Goal: Information Seeking & Learning: Learn about a topic

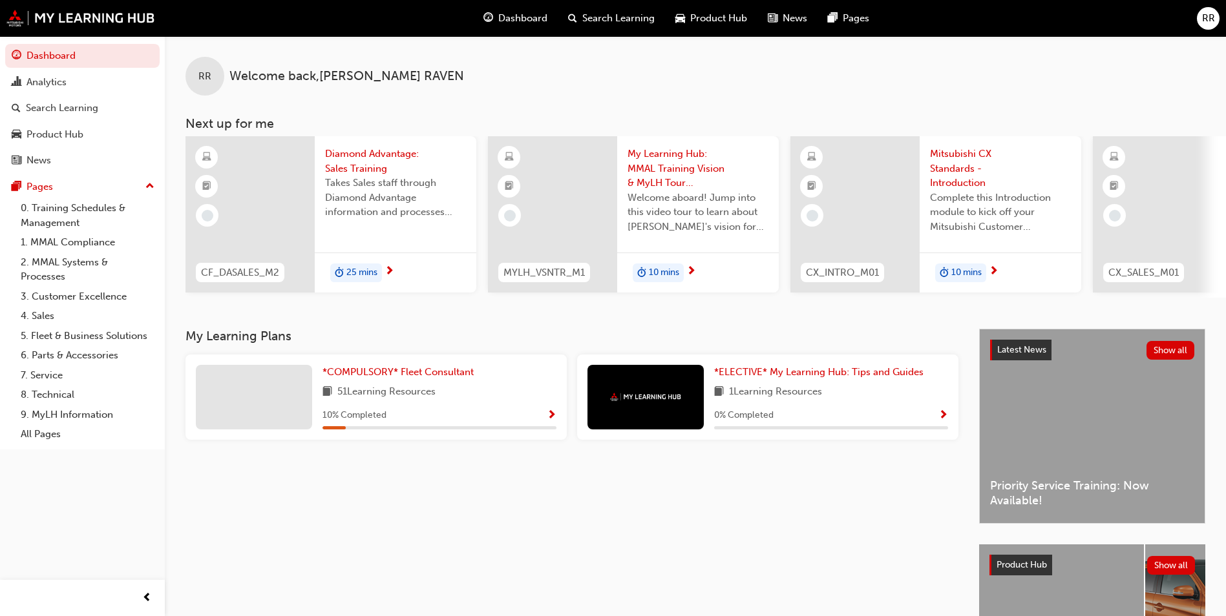
click at [432, 389] on div "*COMPULSORY* Fleet Consultant 51 Learning Resources 10 % Completed" at bounding box center [439, 397] width 234 height 65
click at [426, 375] on span "*COMPULSORY* Fleet Consultant" at bounding box center [397, 372] width 151 height 12
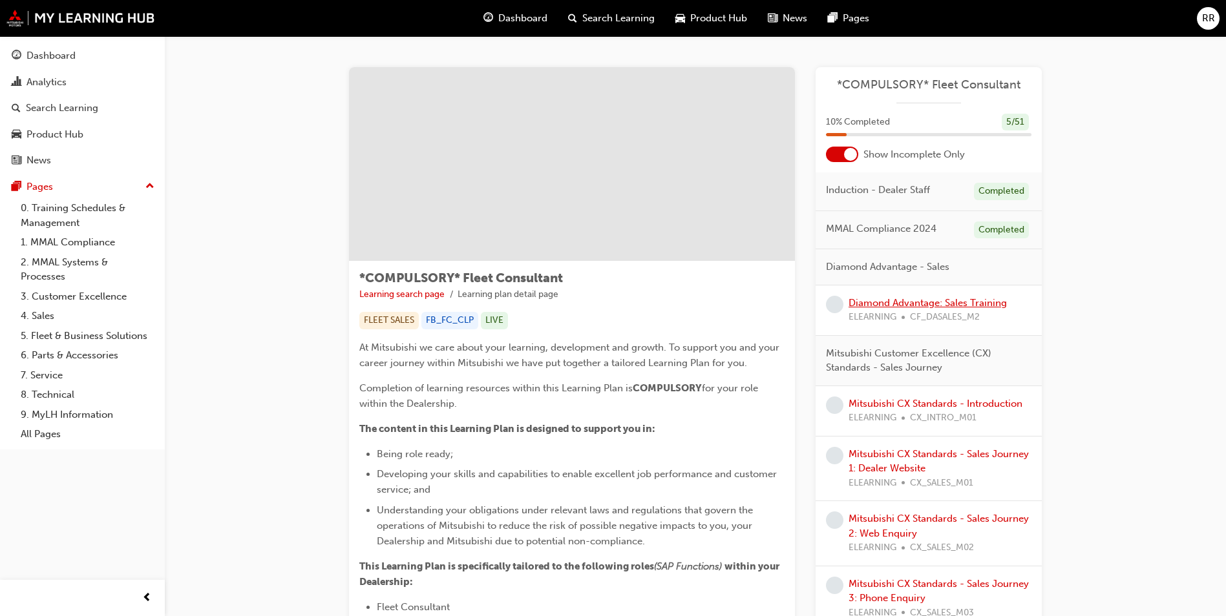
click at [897, 301] on link "Diamond Advantage: Sales Training" at bounding box center [927, 303] width 158 height 12
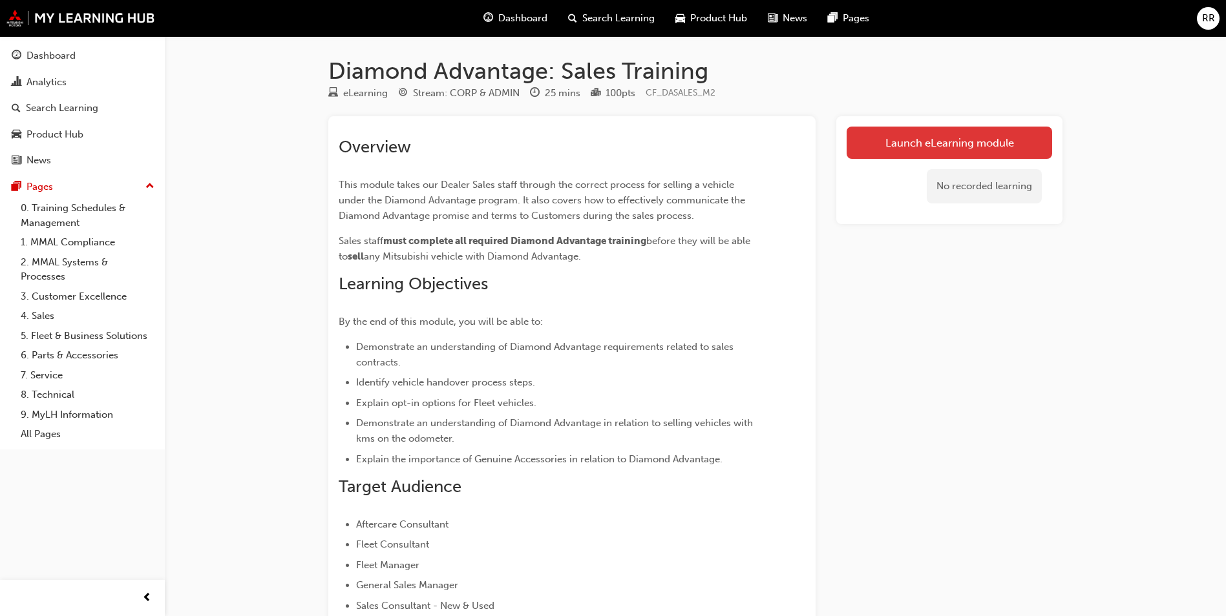
click at [946, 145] on link "Launch eLearning module" at bounding box center [948, 143] width 205 height 32
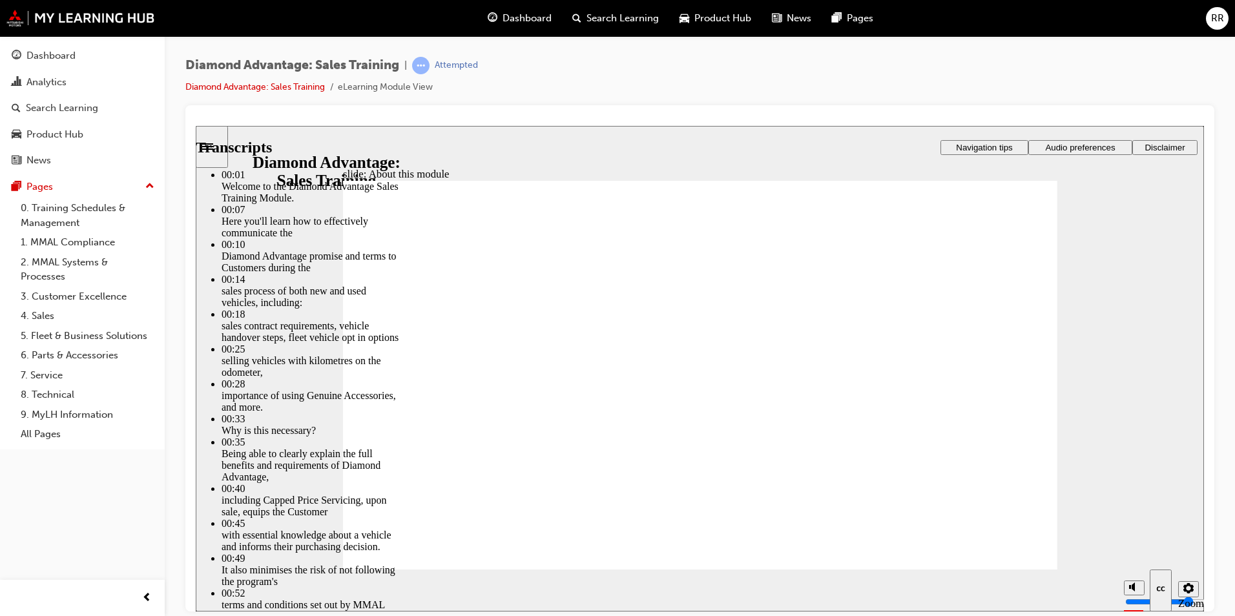
drag, startPoint x: 782, startPoint y: 373, endPoint x: 904, endPoint y: 490, distance: 169.5
type input "62"
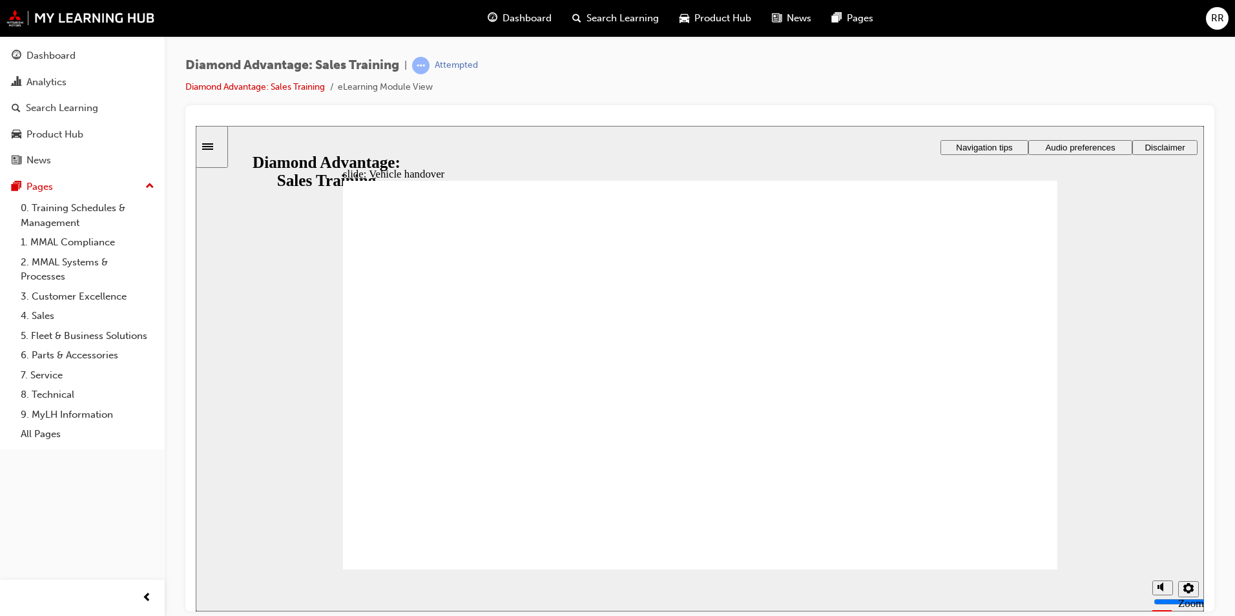
drag, startPoint x: 488, startPoint y: 510, endPoint x: 500, endPoint y: 510, distance: 11.6
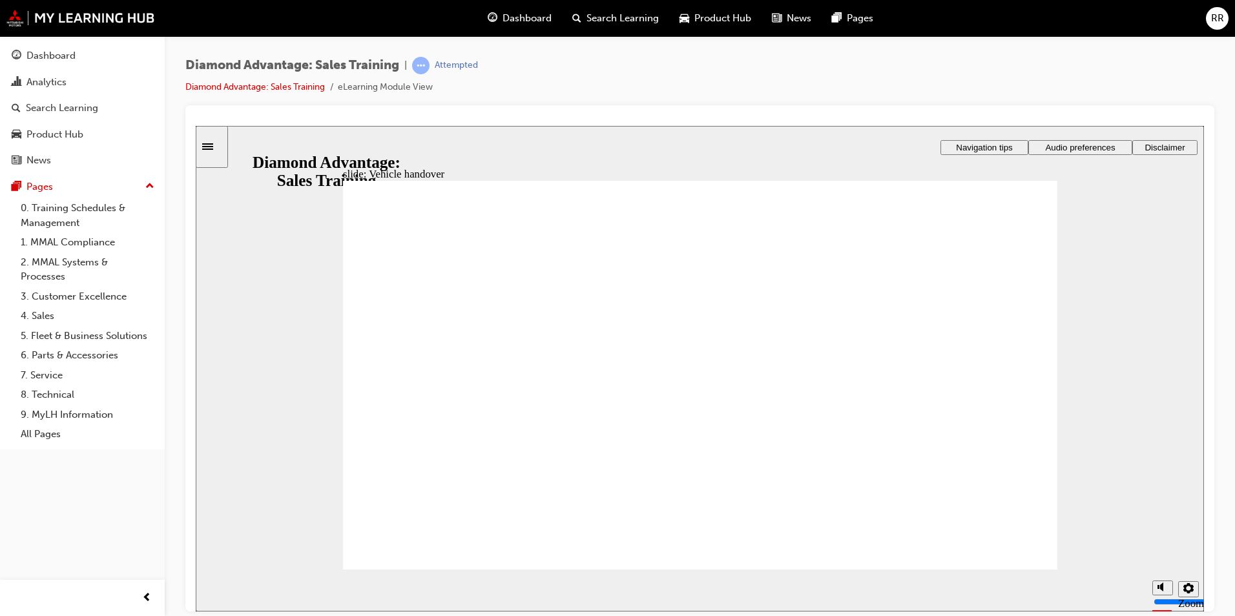
drag, startPoint x: 665, startPoint y: 439, endPoint x: 688, endPoint y: 429, distance: 25.5
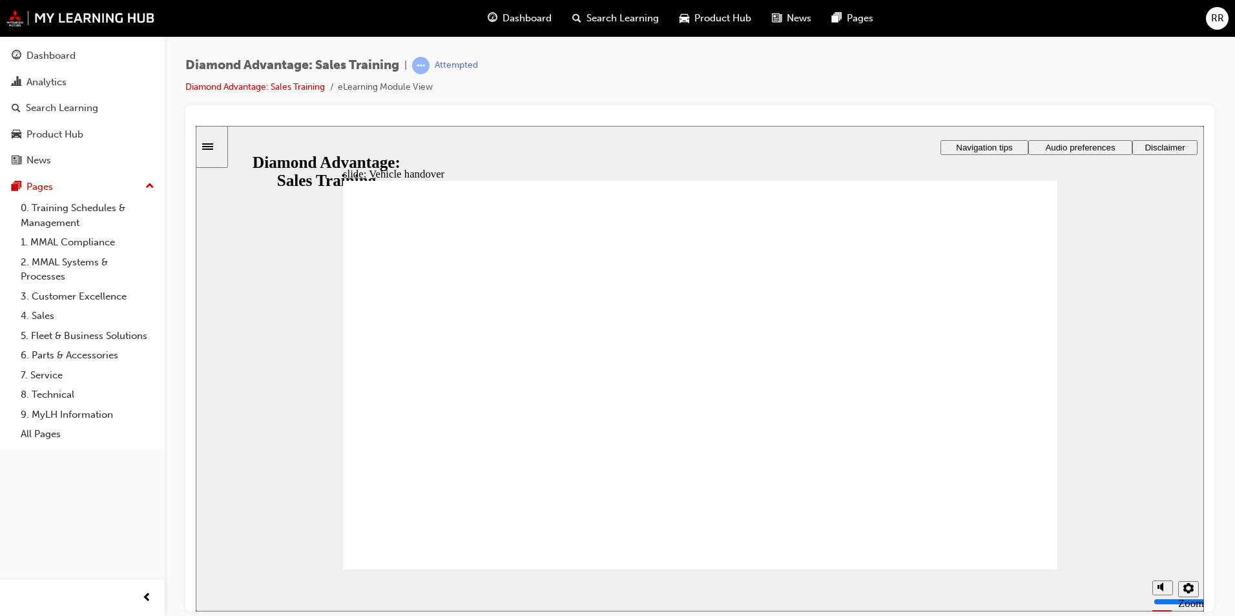
drag, startPoint x: 713, startPoint y: 432, endPoint x: 682, endPoint y: 426, distance: 31.6
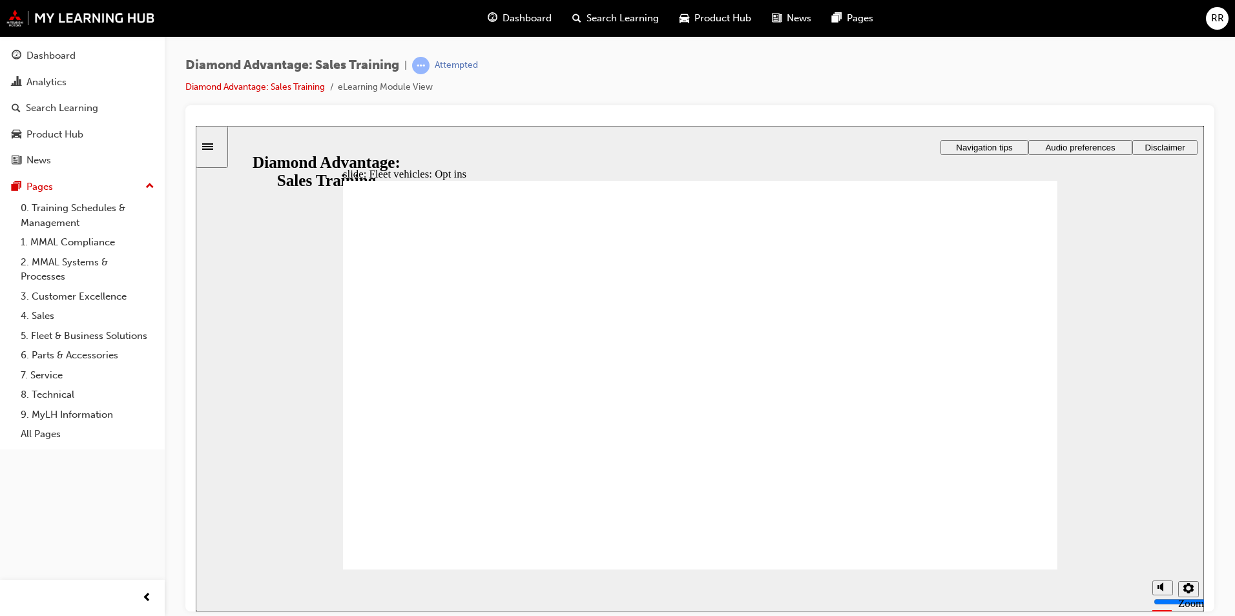
drag, startPoint x: 751, startPoint y: 461, endPoint x: 808, endPoint y: 505, distance: 70.9
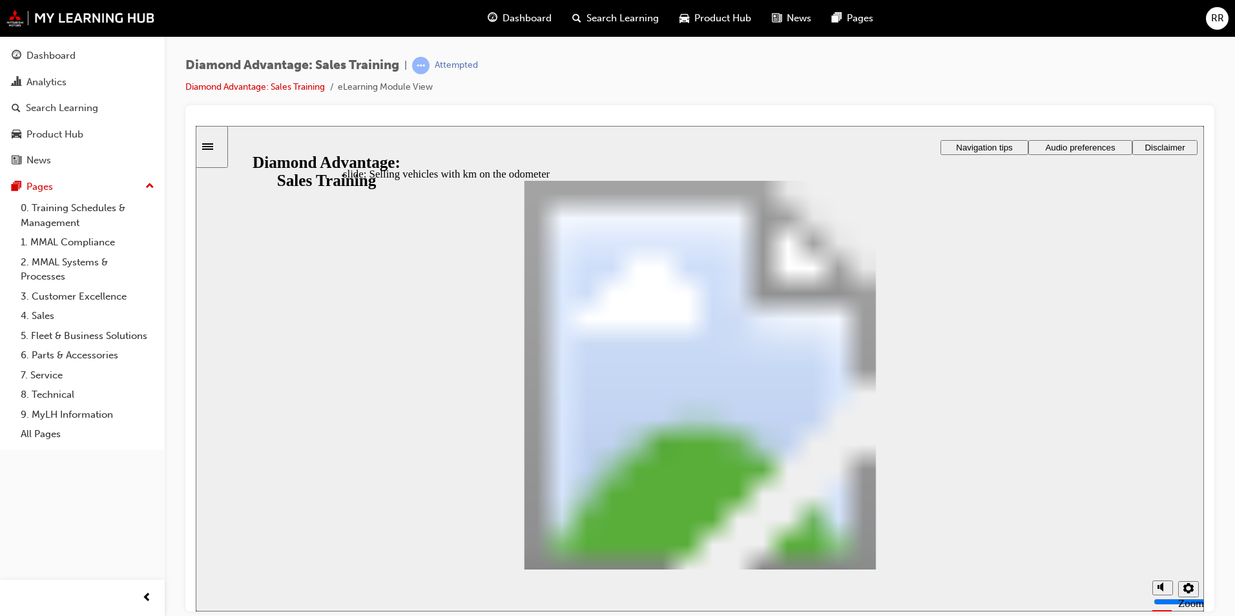
click at [196, 125] on image at bounding box center [196, 125] width 0 height 0
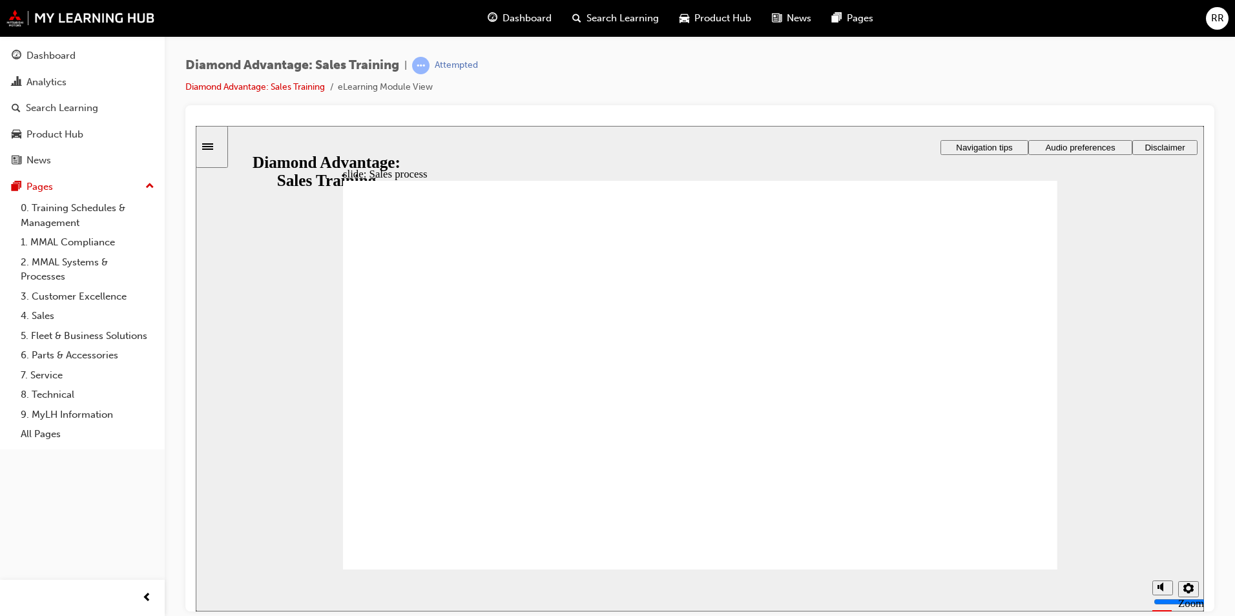
click at [1154, 234] on div "slide: Sales process Group 22 Proceed with sale and advise Customer of the stan…" at bounding box center [700, 368] width 1009 height 486
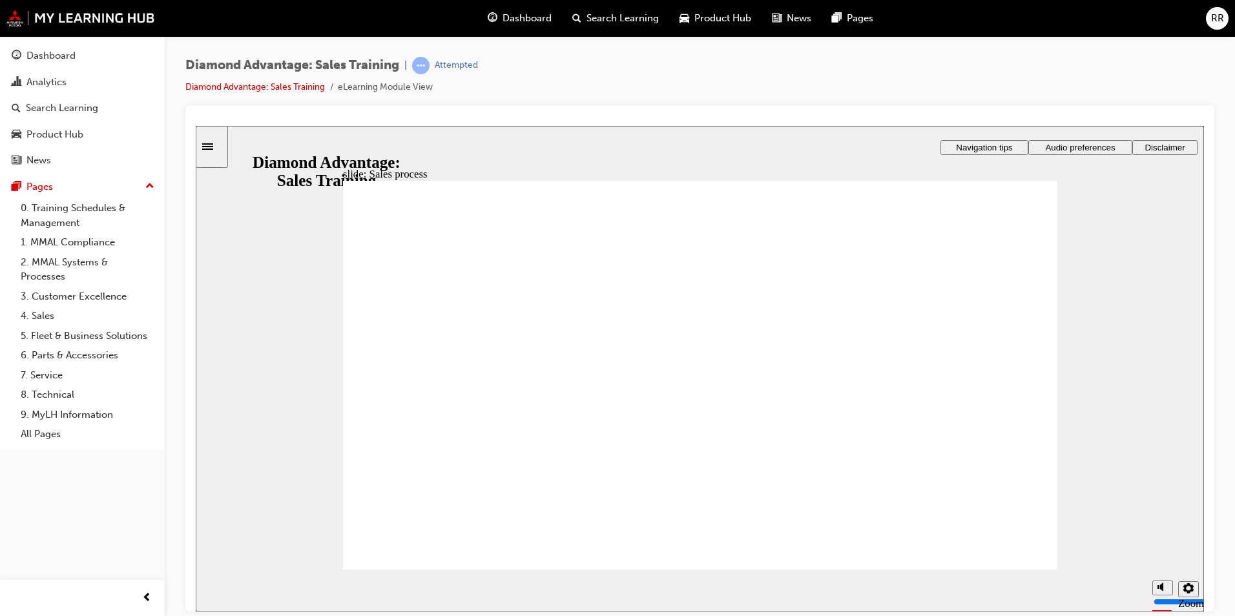
drag, startPoint x: 807, startPoint y: 545, endPoint x: 968, endPoint y: 361, distance: 244.9
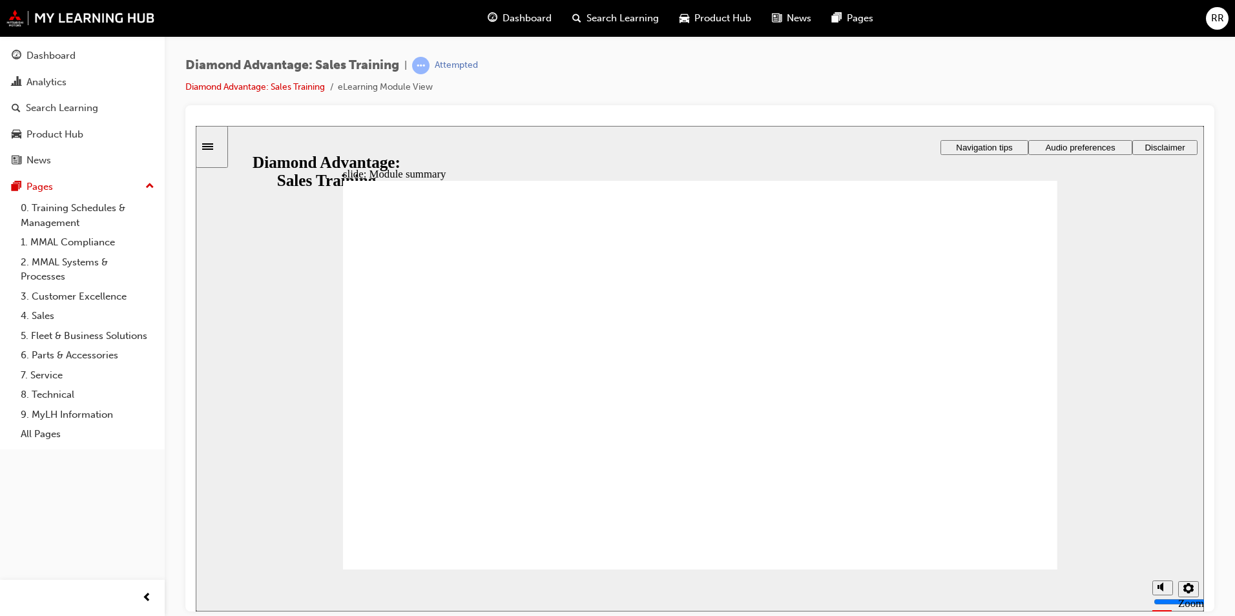
checkbox input "true"
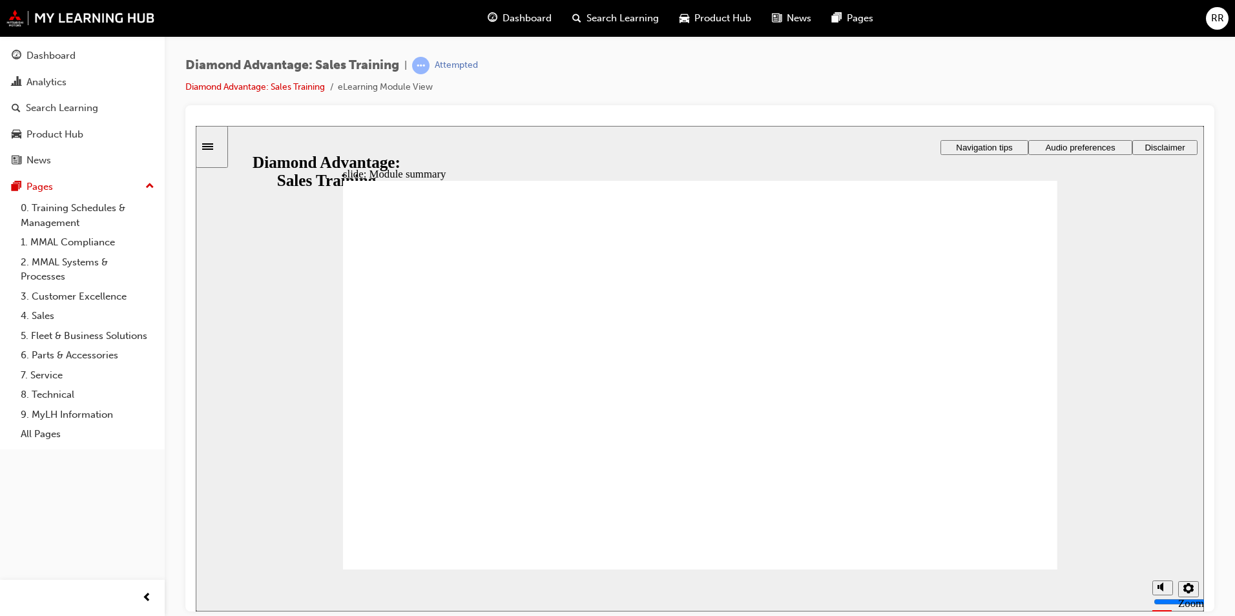
checkbox input "true"
drag, startPoint x: 684, startPoint y: 425, endPoint x: 680, endPoint y: 467, distance: 42.1
checkbox input "true"
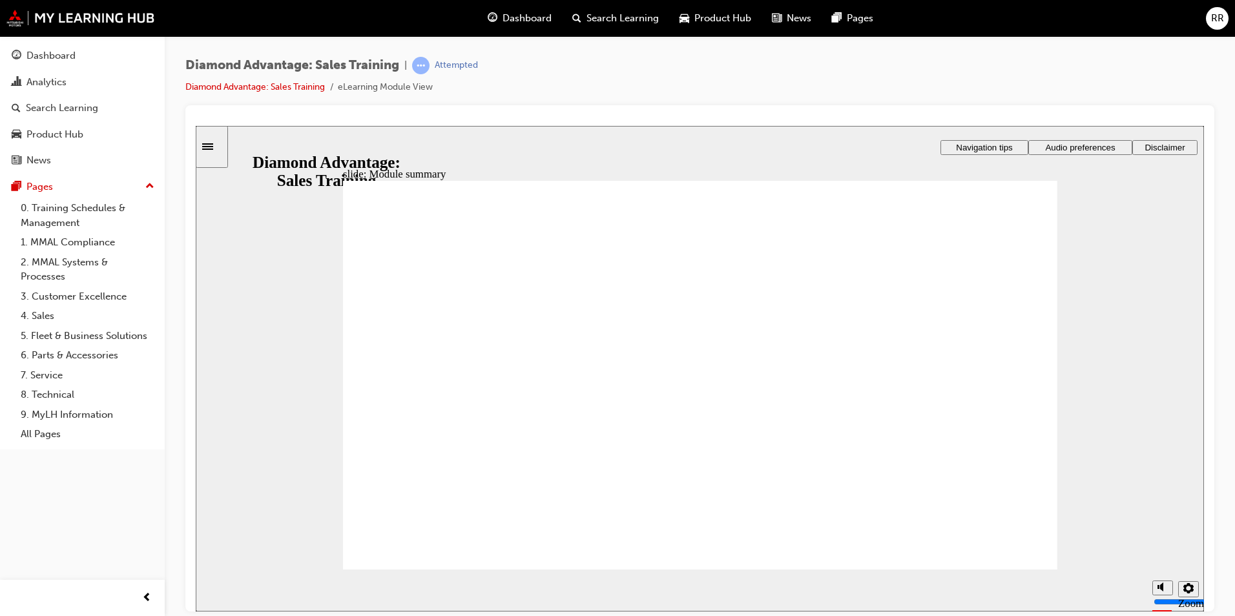
checkbox input "true"
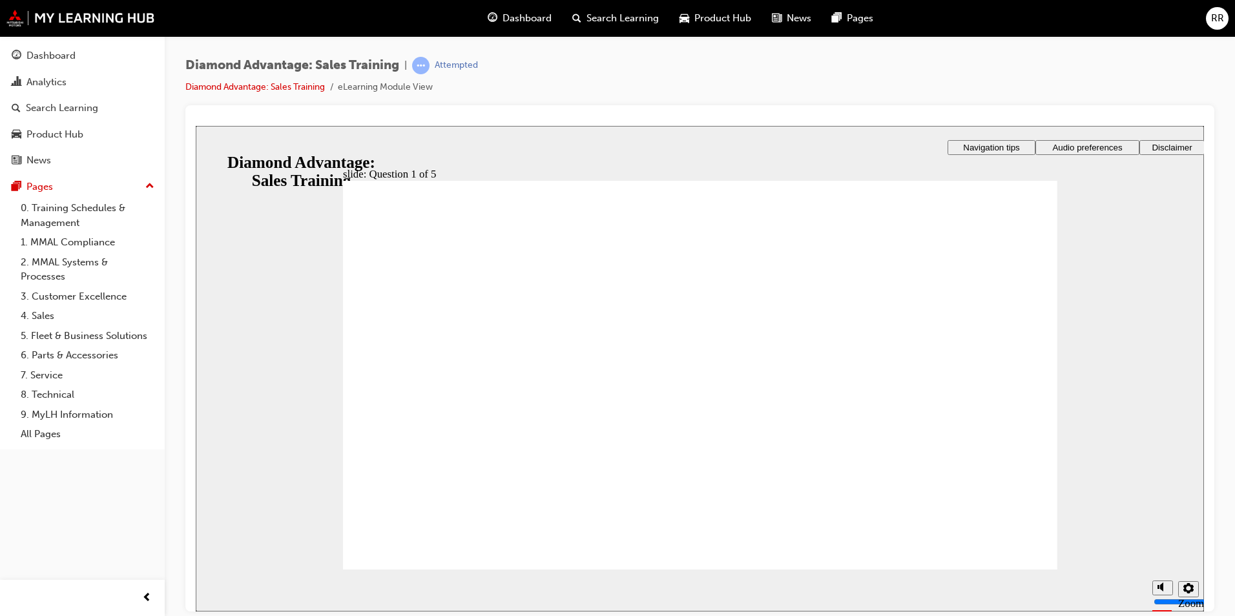
checkbox input "true"
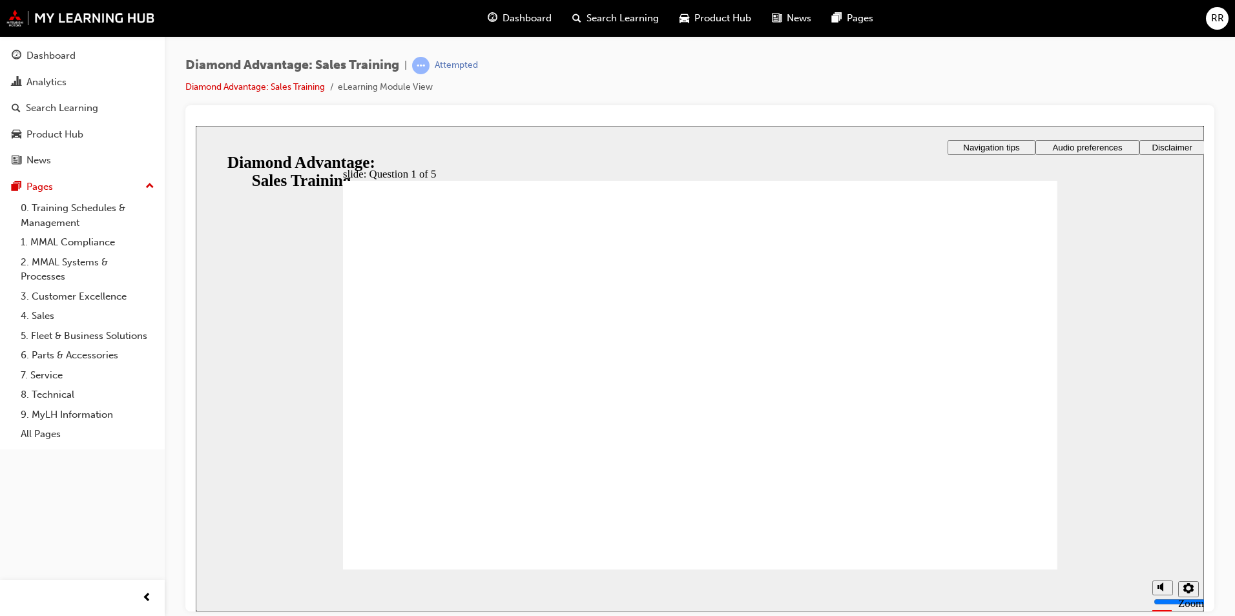
radio input "true"
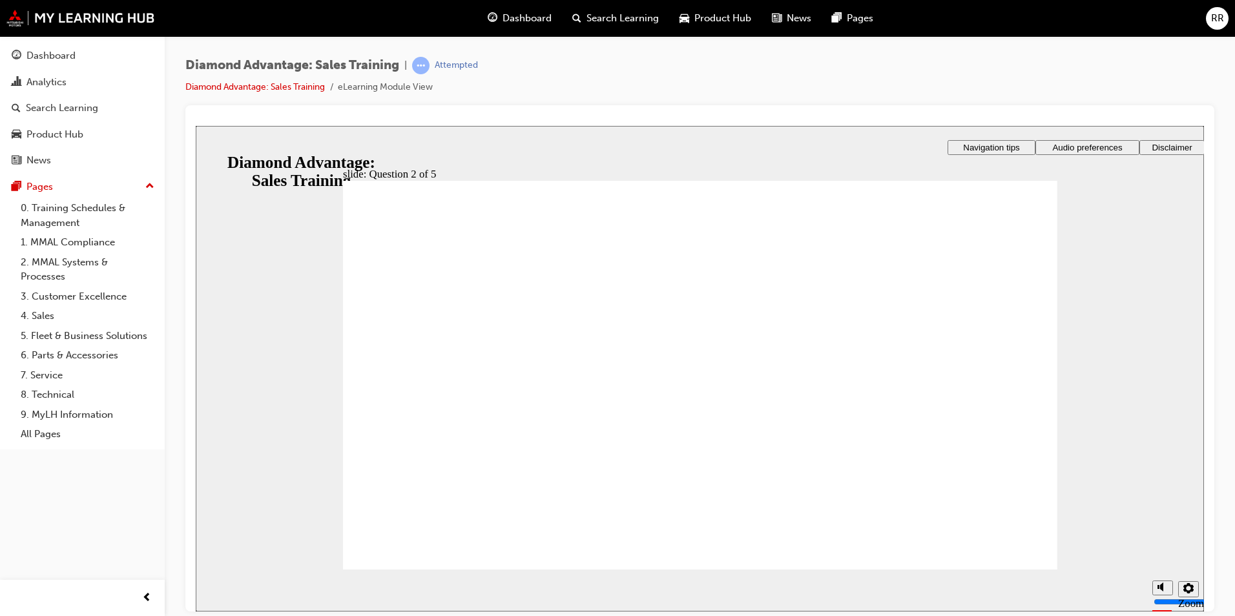
radio input "true"
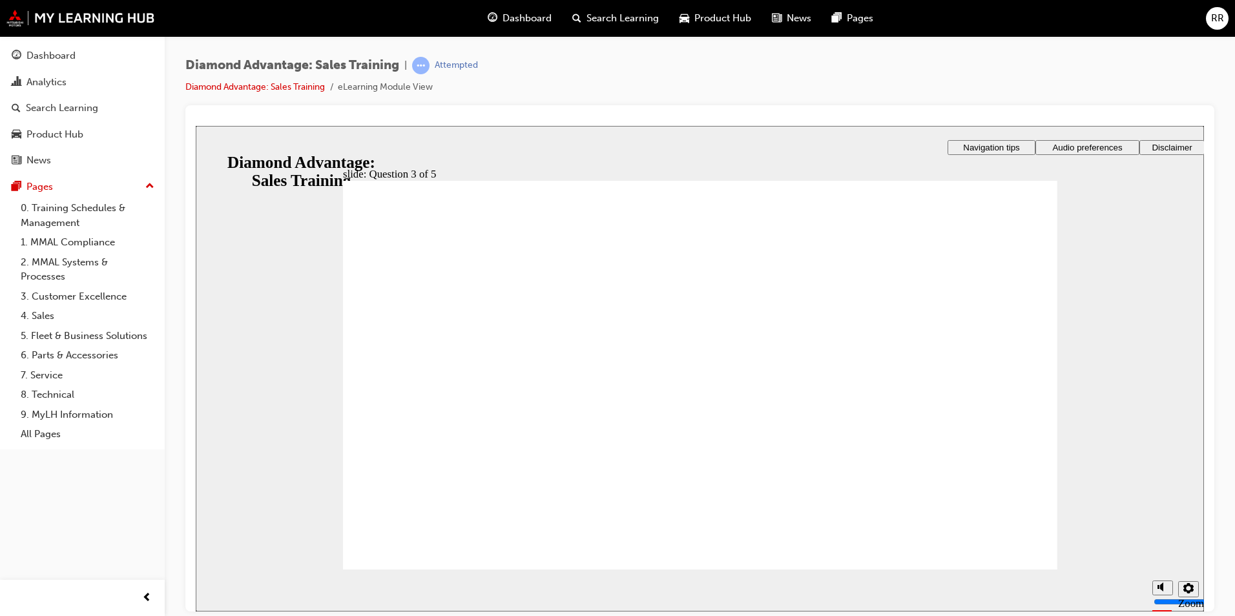
radio input "false"
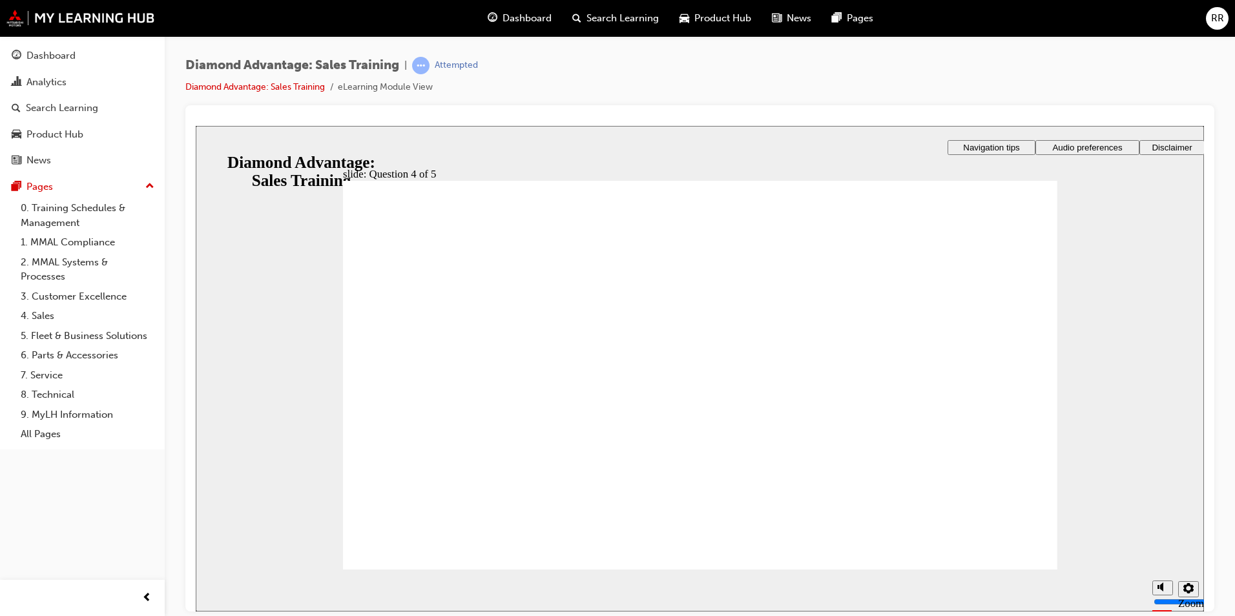
radio input "true"
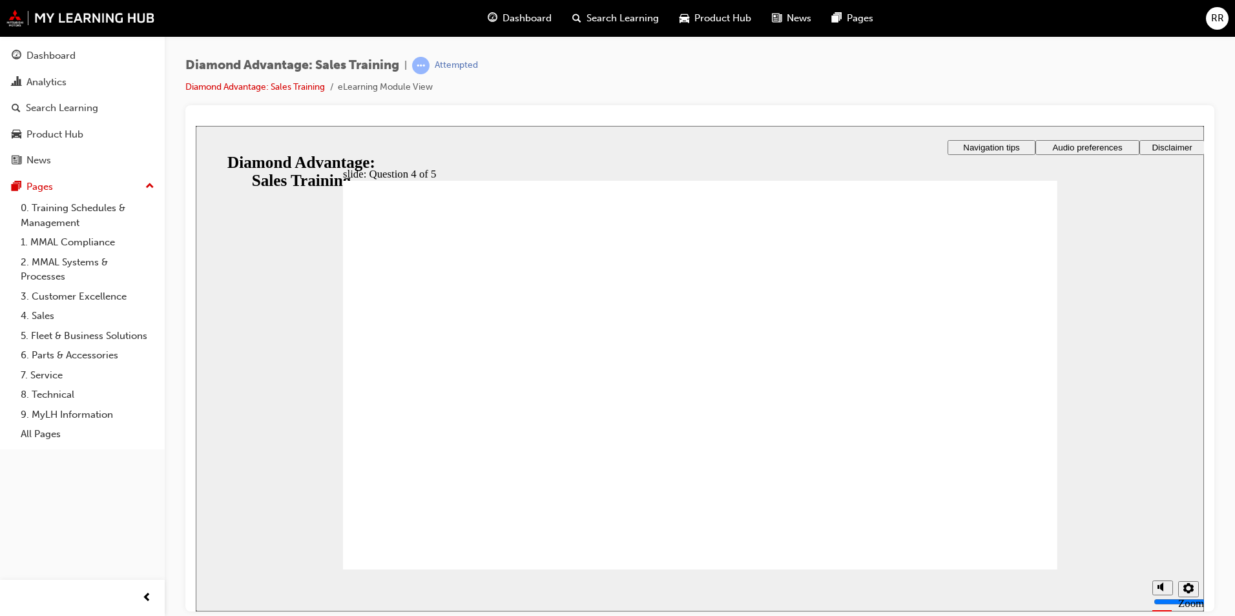
radio input "true"
drag, startPoint x: 696, startPoint y: 452, endPoint x: 691, endPoint y: 477, distance: 26.4
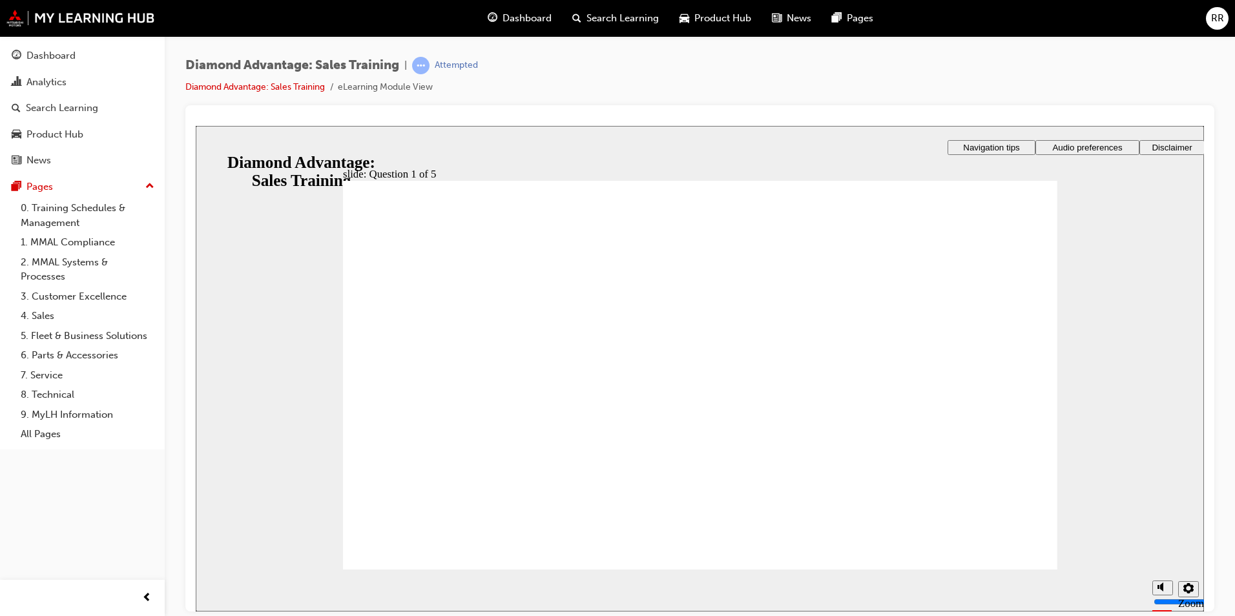
checkbox input "true"
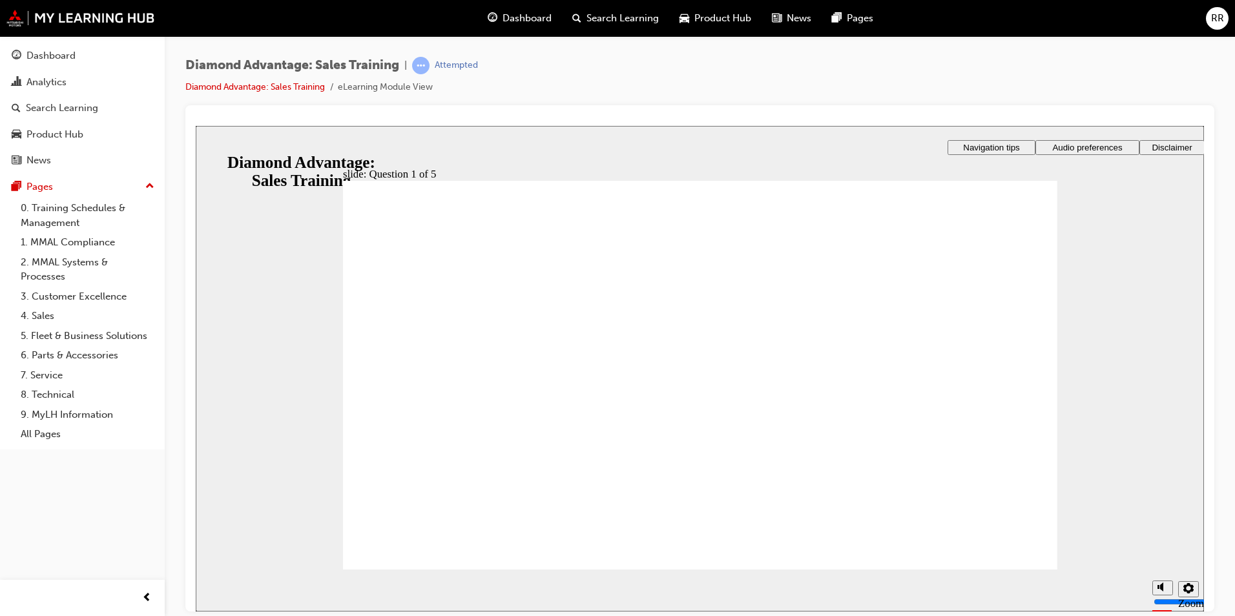
checkbox input "true"
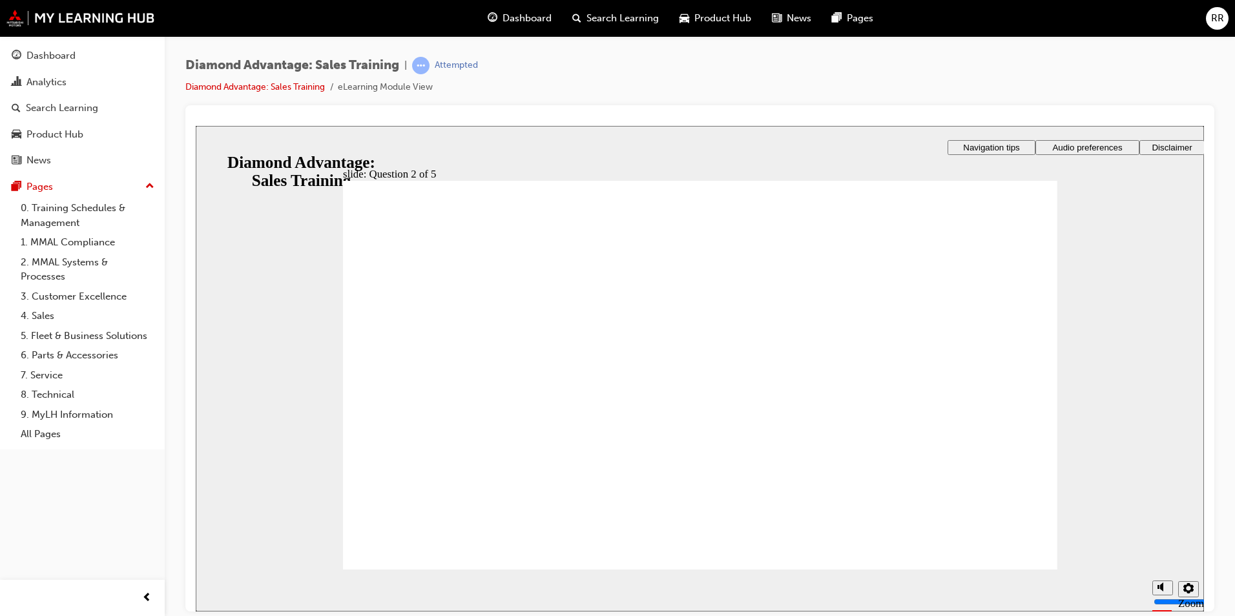
radio input "true"
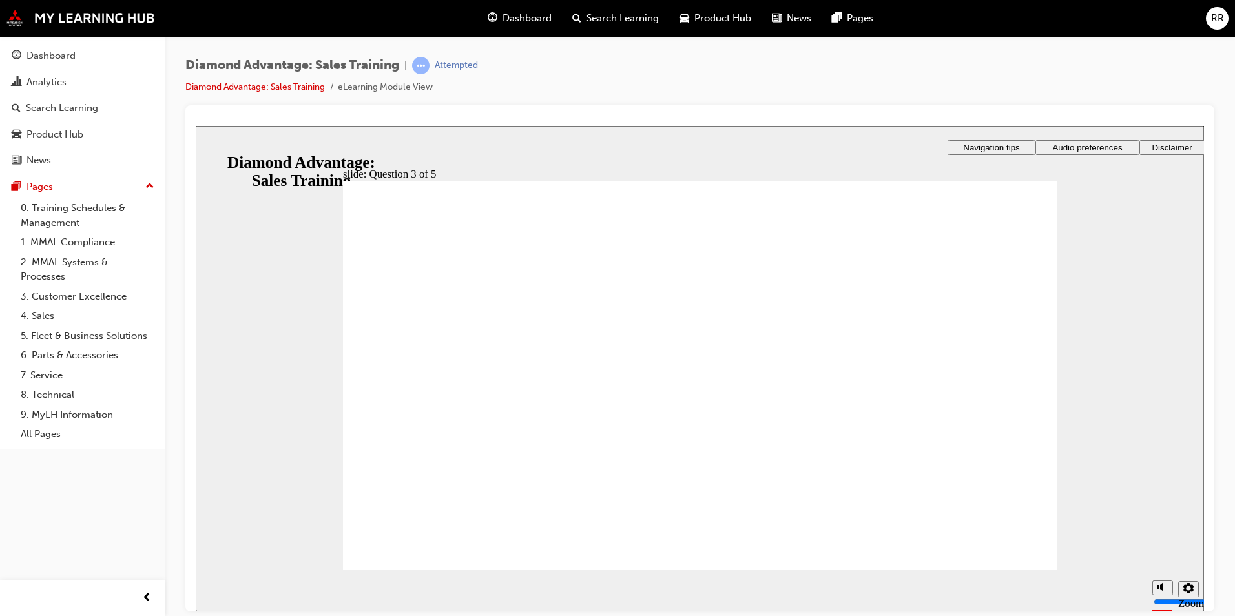
radio input "true"
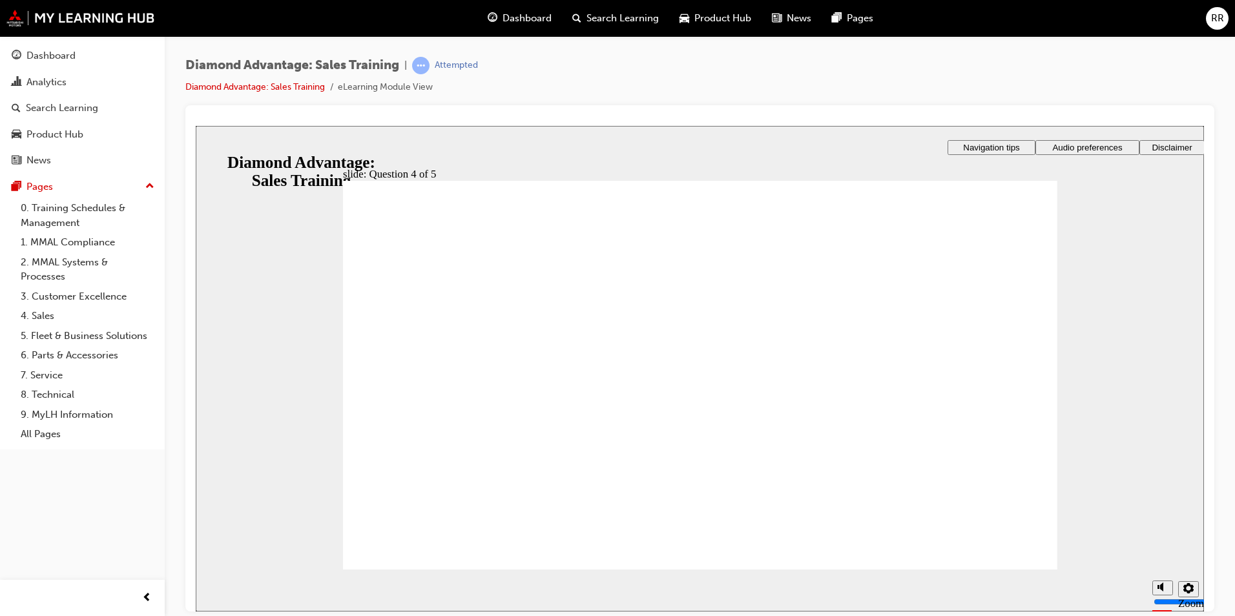
radio input "true"
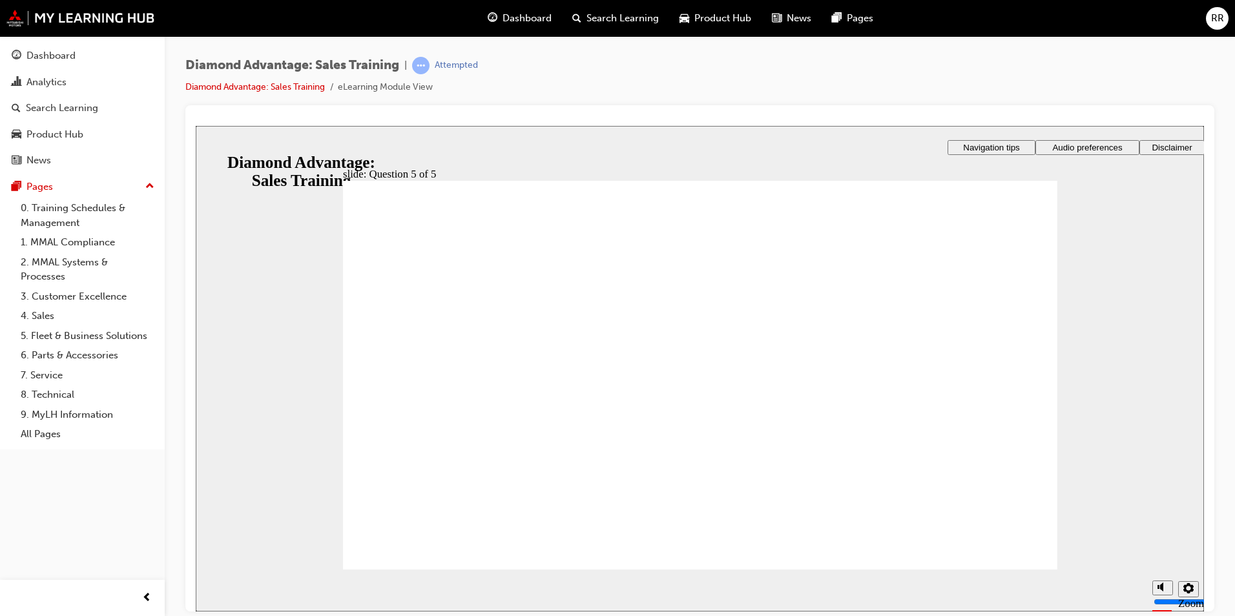
radio input "true"
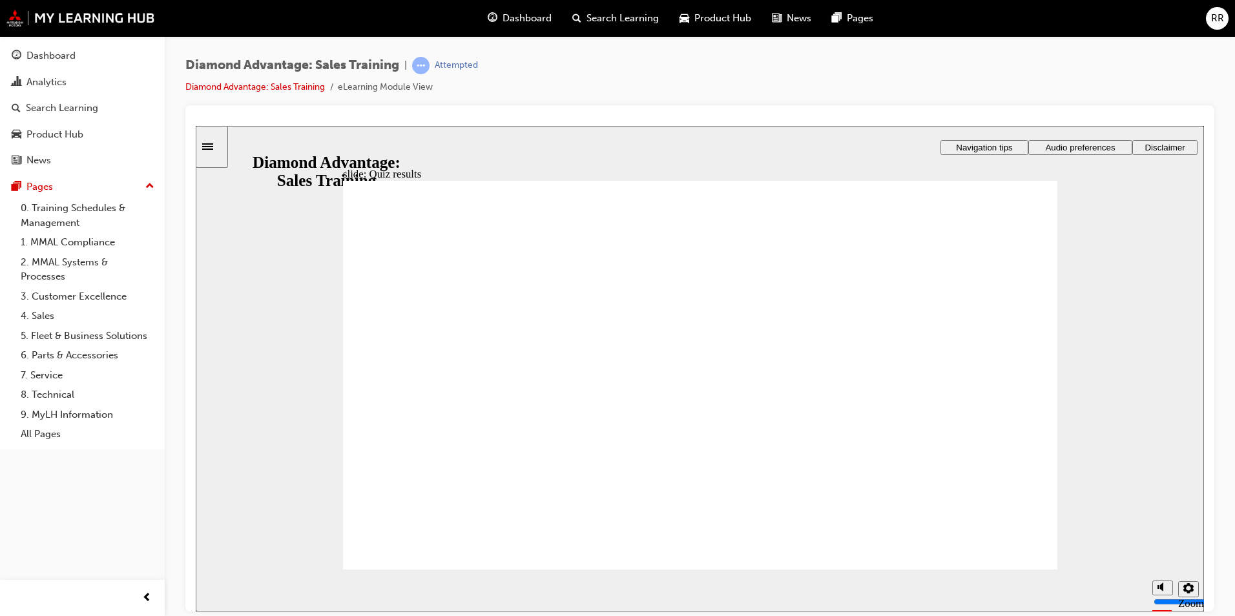
checkbox input "true"
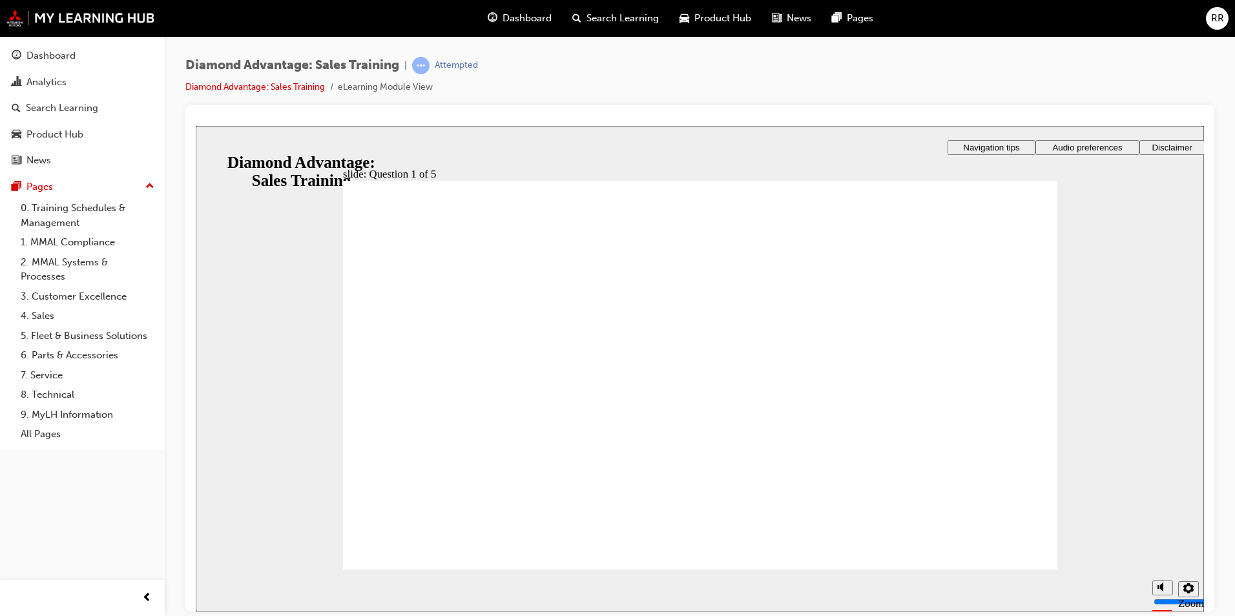
checkbox input "false"
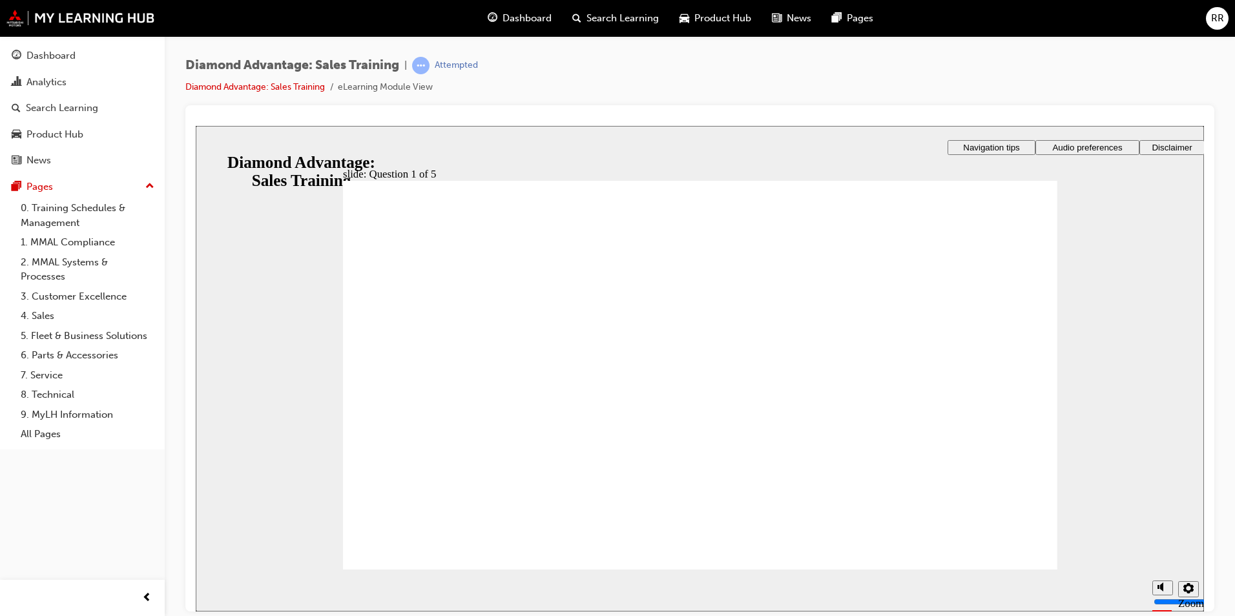
checkbox input "true"
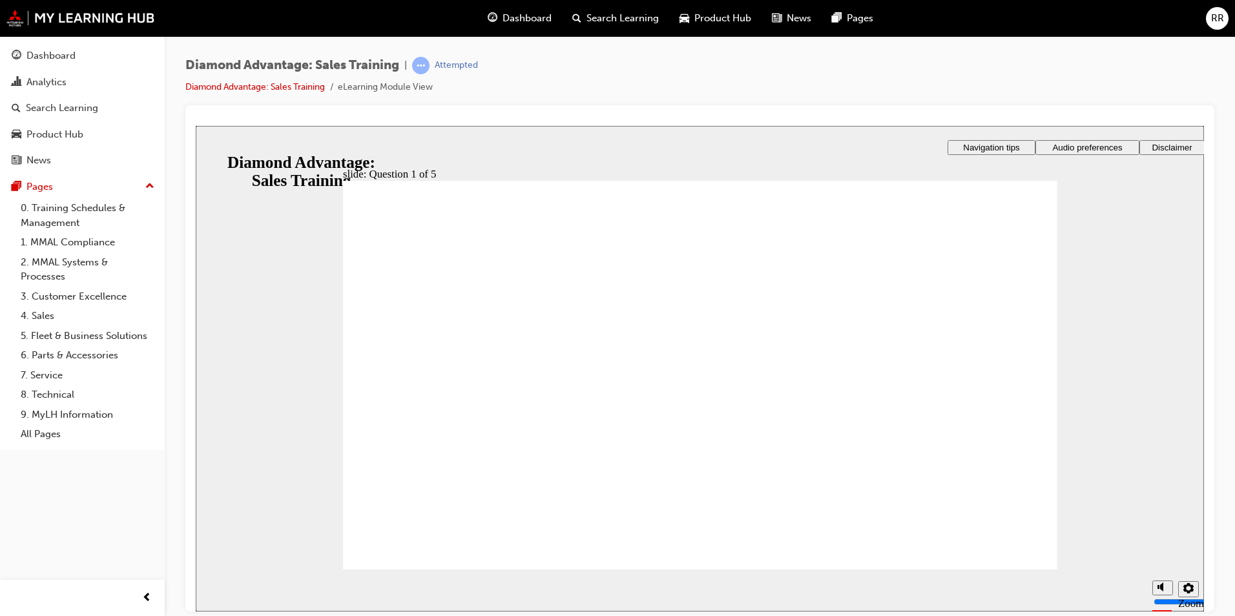
radio input "true"
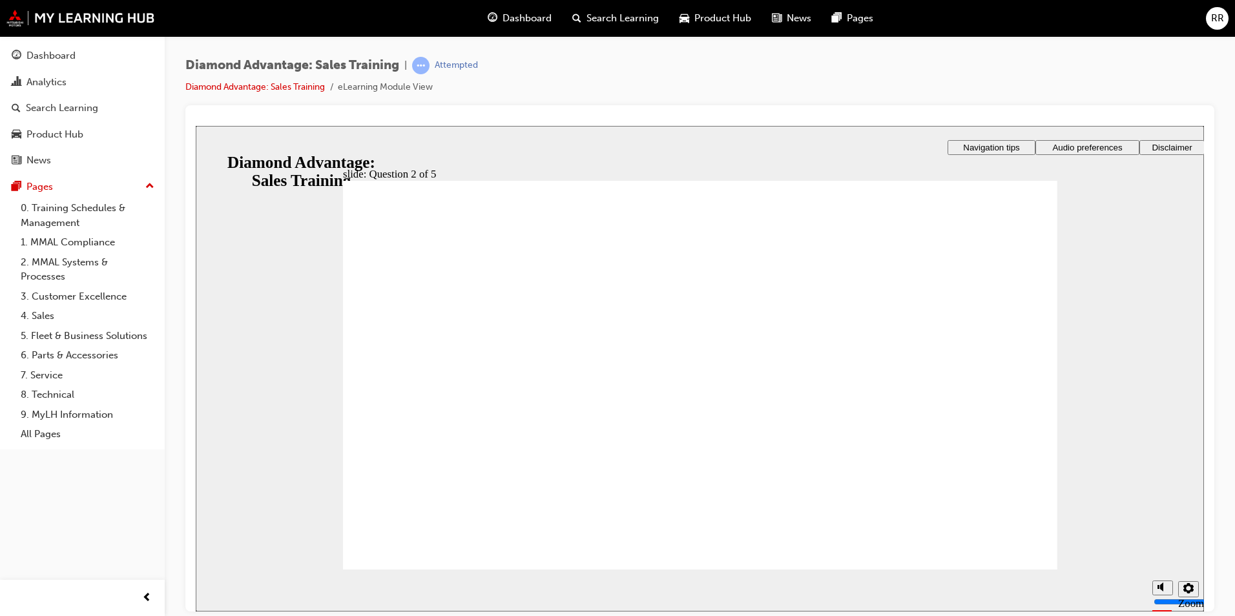
radio input "true"
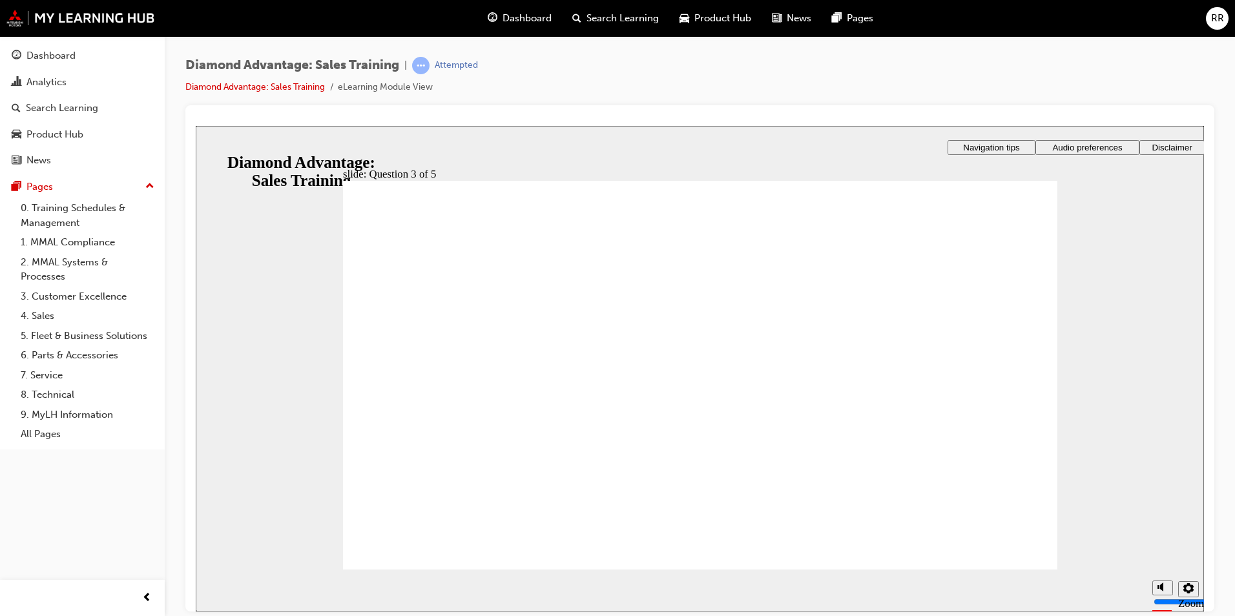
radio input "true"
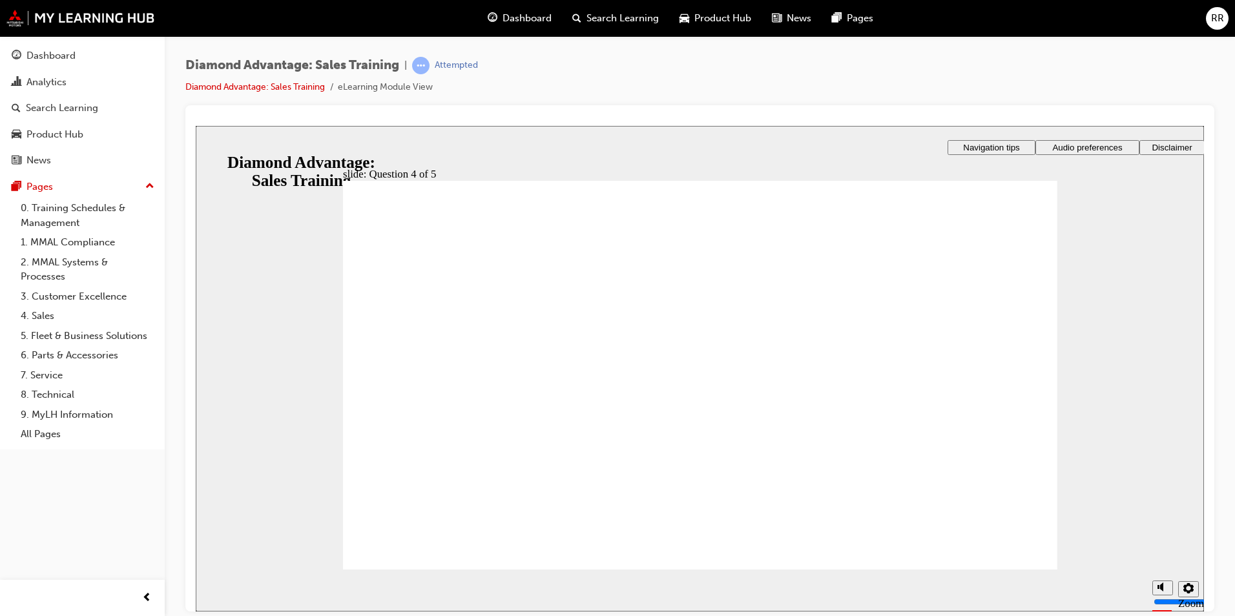
radio input "true"
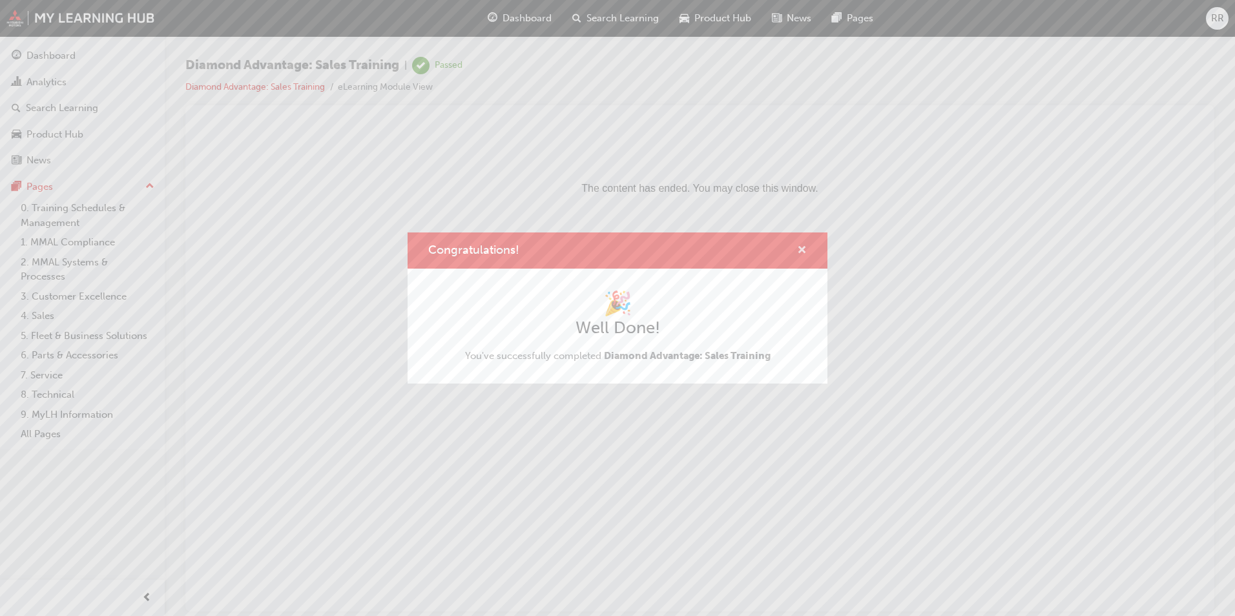
click at [802, 253] on span "cross-icon" at bounding box center [802, 252] width 10 height 12
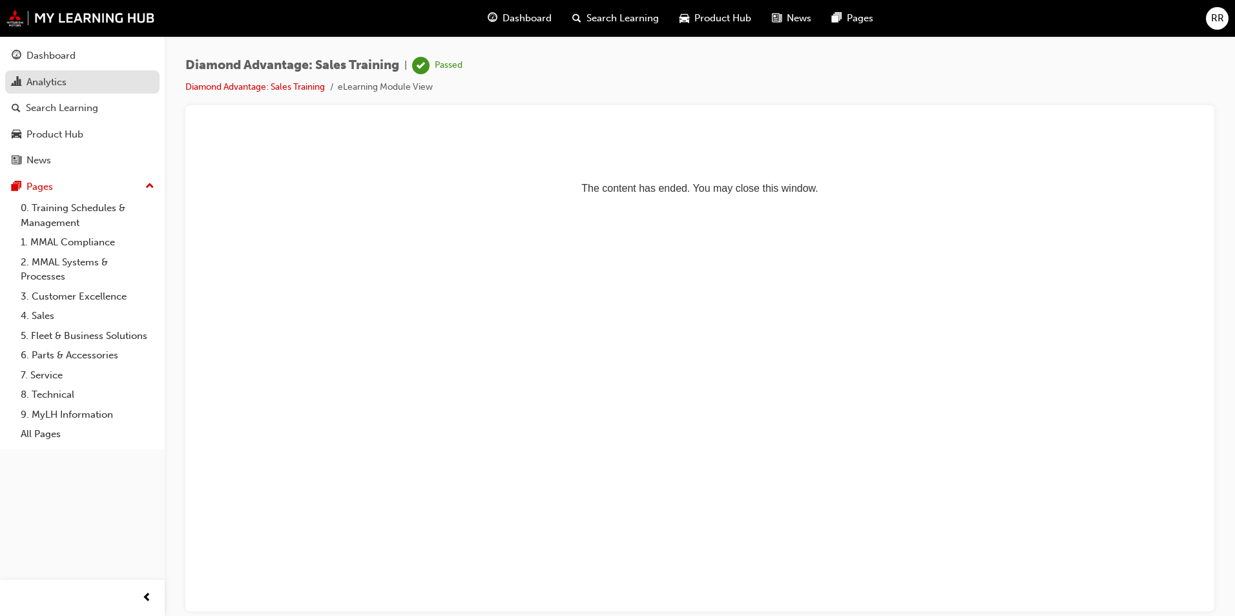
drag, startPoint x: 49, startPoint y: 50, endPoint x: 151, endPoint y: 79, distance: 105.5
click at [49, 50] on div "Dashboard" at bounding box center [50, 55] width 49 height 15
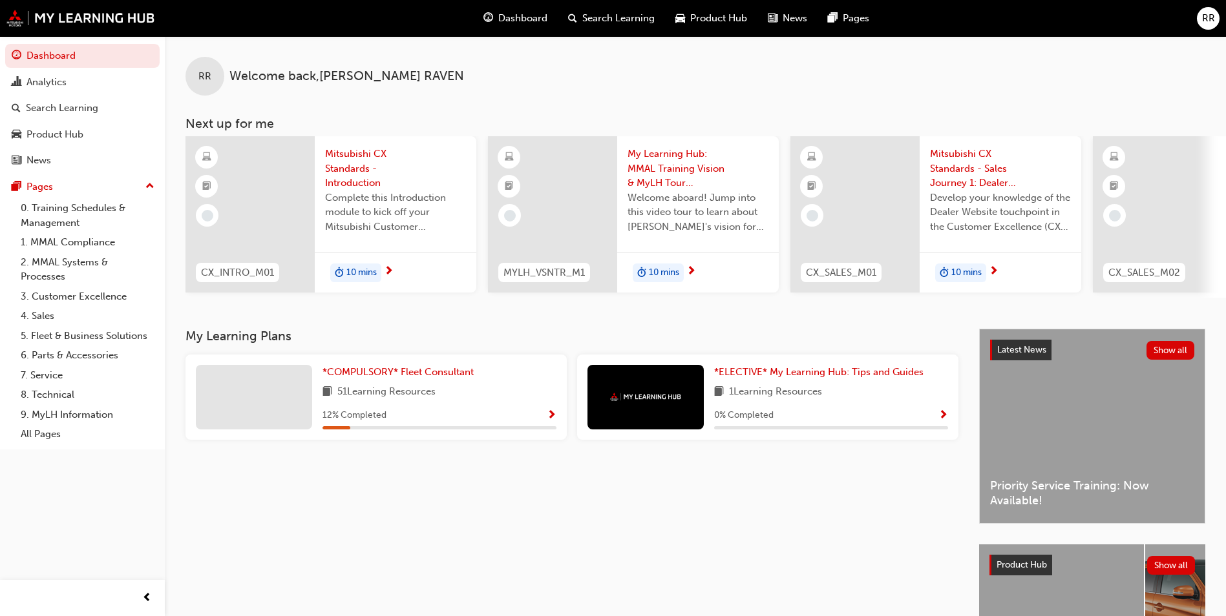
click at [246, 400] on div at bounding box center [254, 397] width 116 height 65
click at [373, 375] on span "*COMPULSORY* Fleet Consultant" at bounding box center [397, 372] width 151 height 12
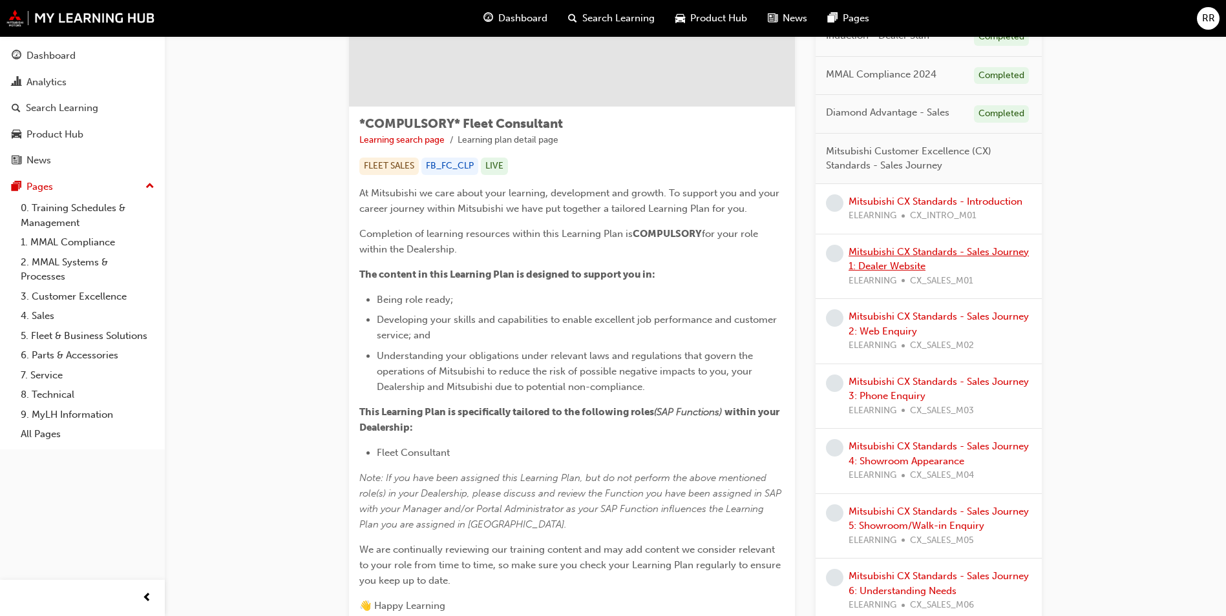
scroll to position [194, 0]
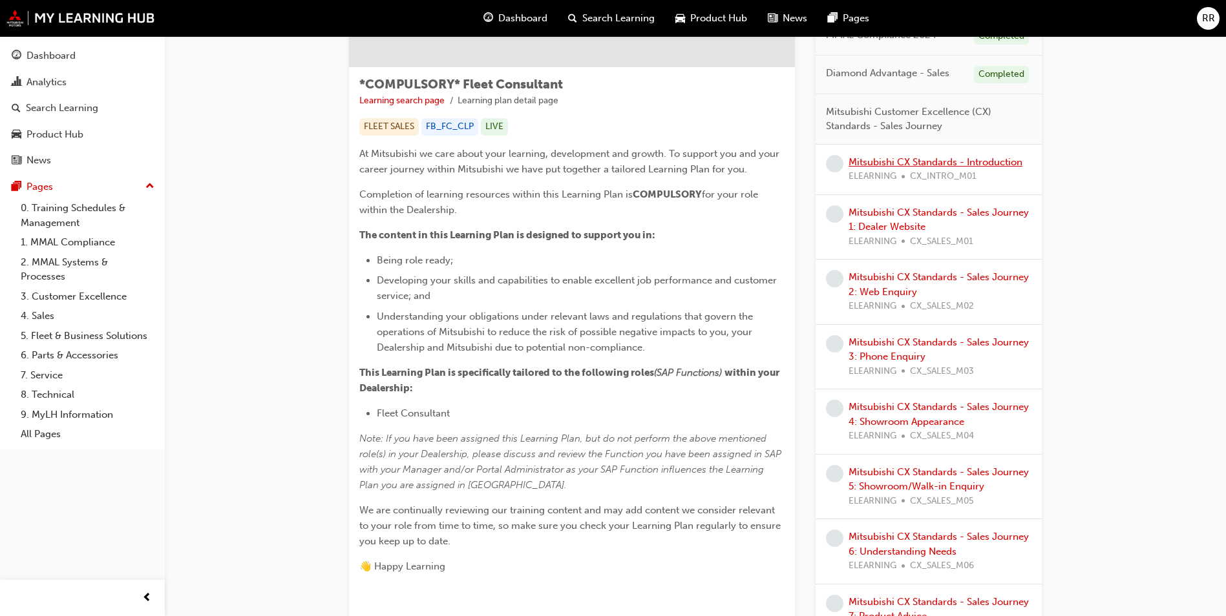
click at [906, 162] on link "Mitsubishi CX Standards - Introduction" at bounding box center [935, 162] width 174 height 12
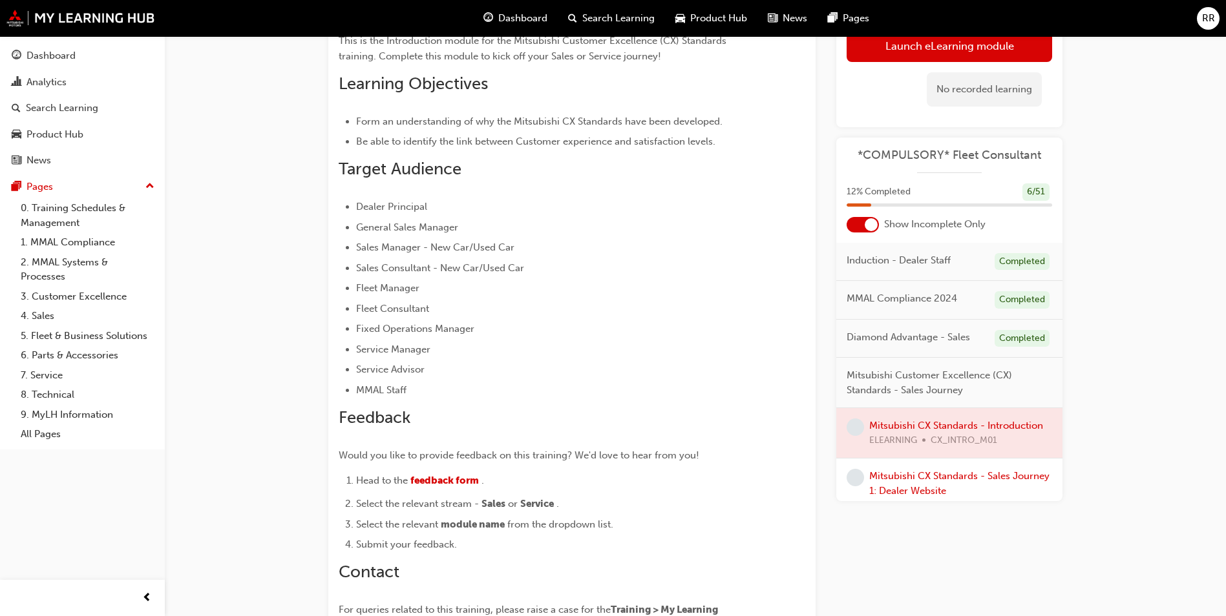
scroll to position [65, 0]
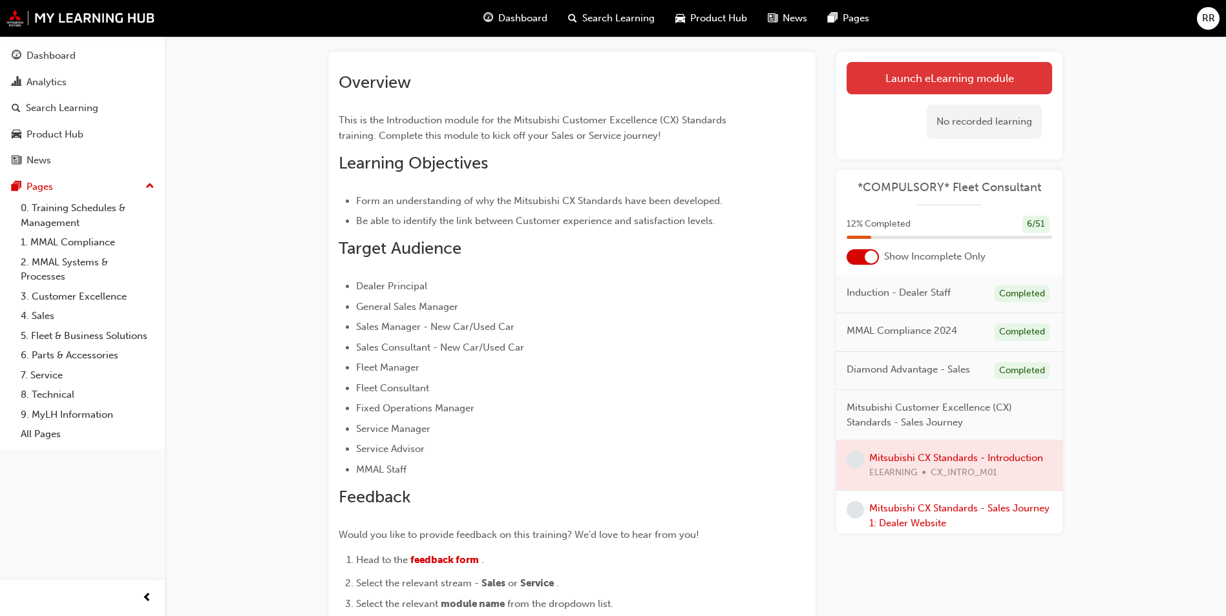
click at [923, 73] on link "Launch eLearning module" at bounding box center [948, 78] width 205 height 32
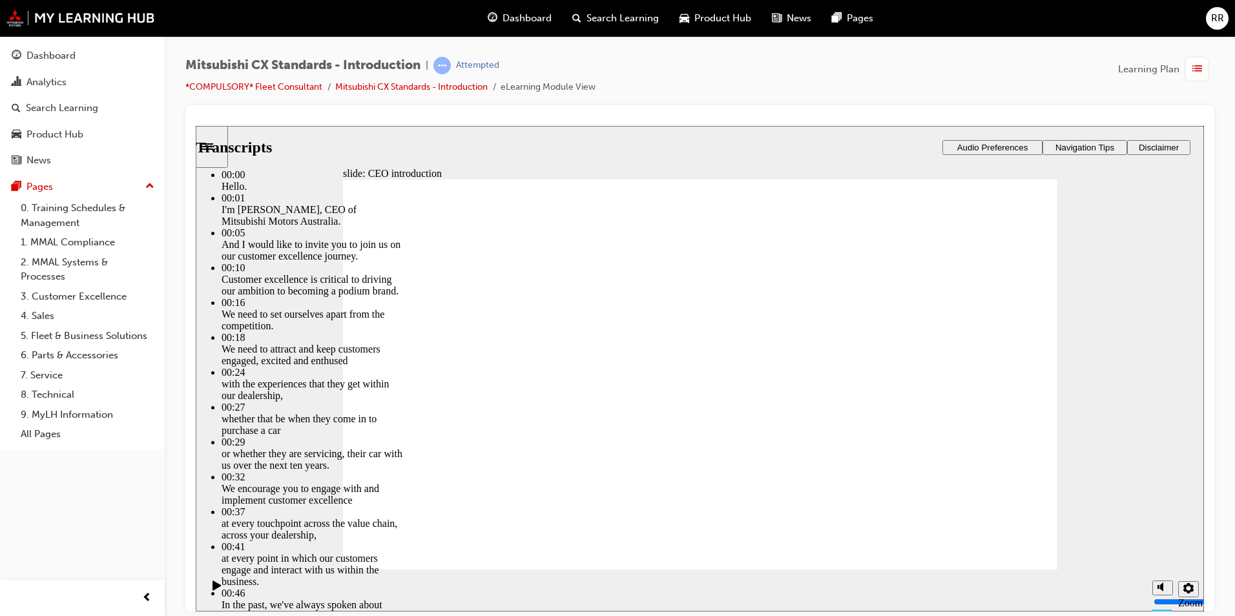
type input "155"
drag, startPoint x: 1011, startPoint y: 547, endPoint x: 990, endPoint y: 547, distance: 20.7
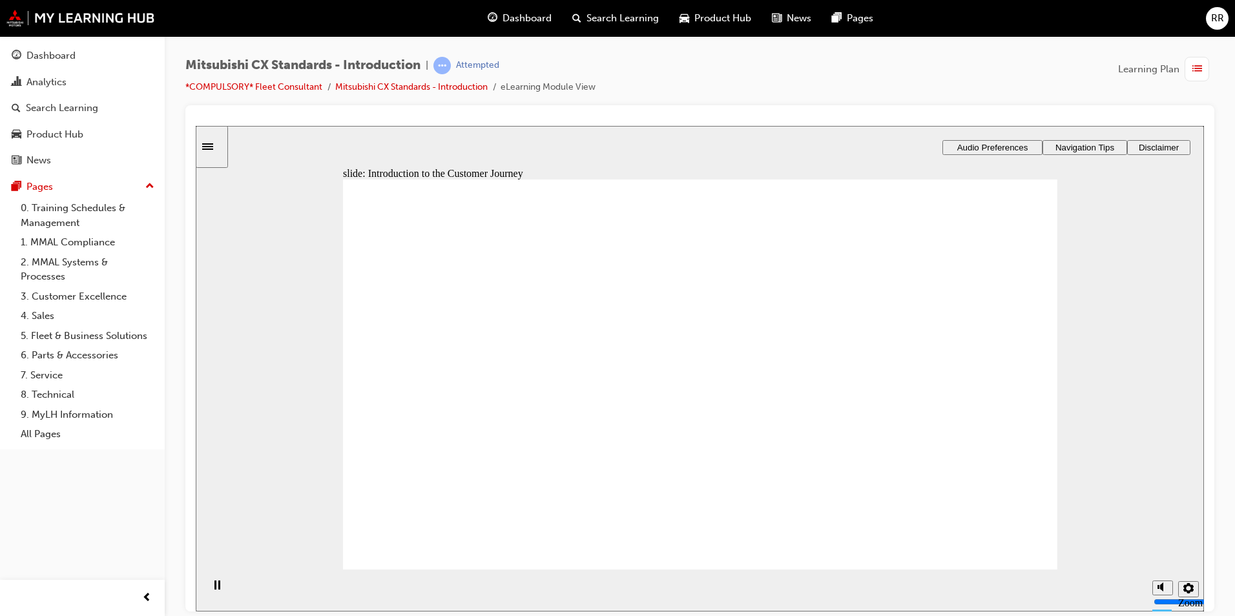
drag, startPoint x: 743, startPoint y: 410, endPoint x: 618, endPoint y: 398, distance: 125.9
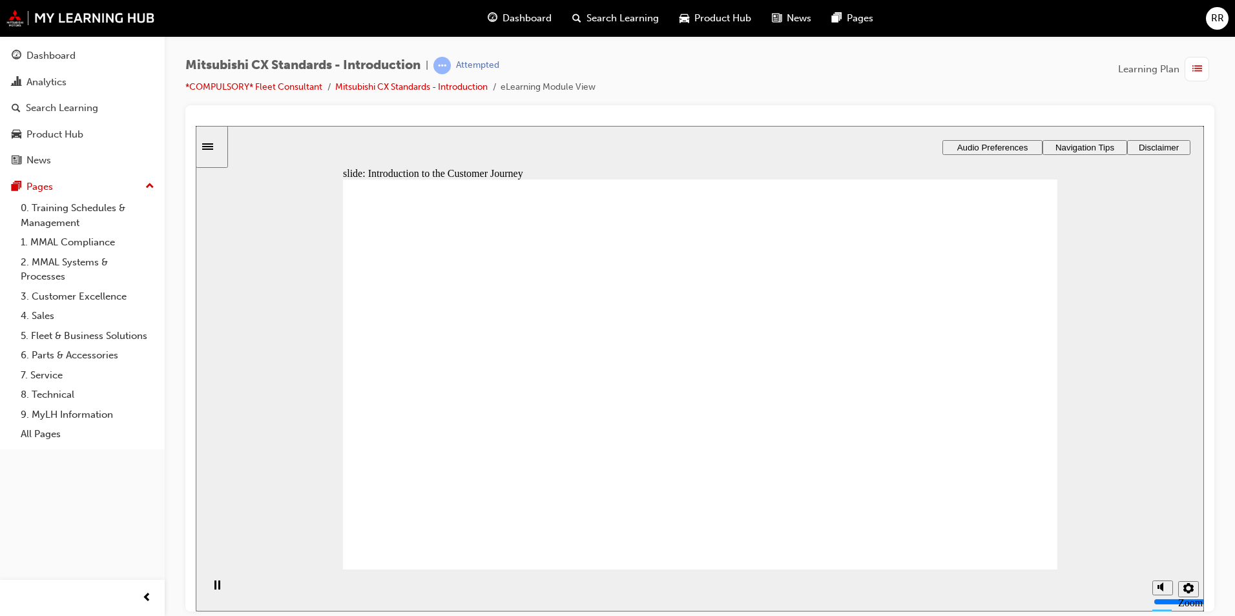
click at [196, 125] on image at bounding box center [196, 125] width 0 height 0
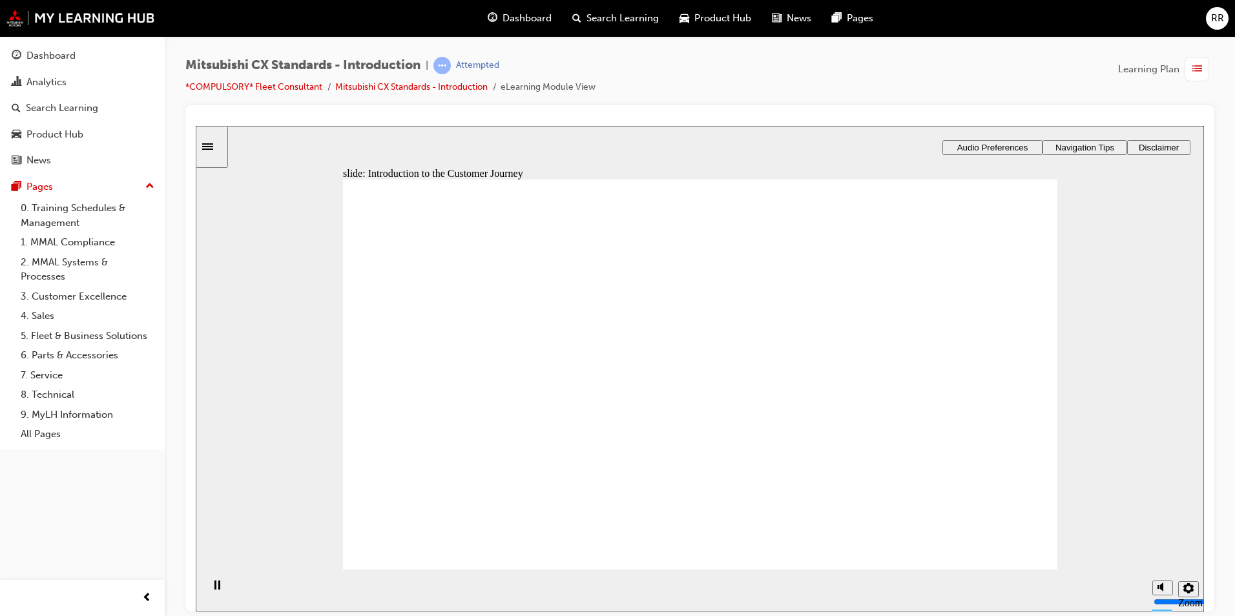
click at [196, 125] on image at bounding box center [196, 125] width 0 height 0
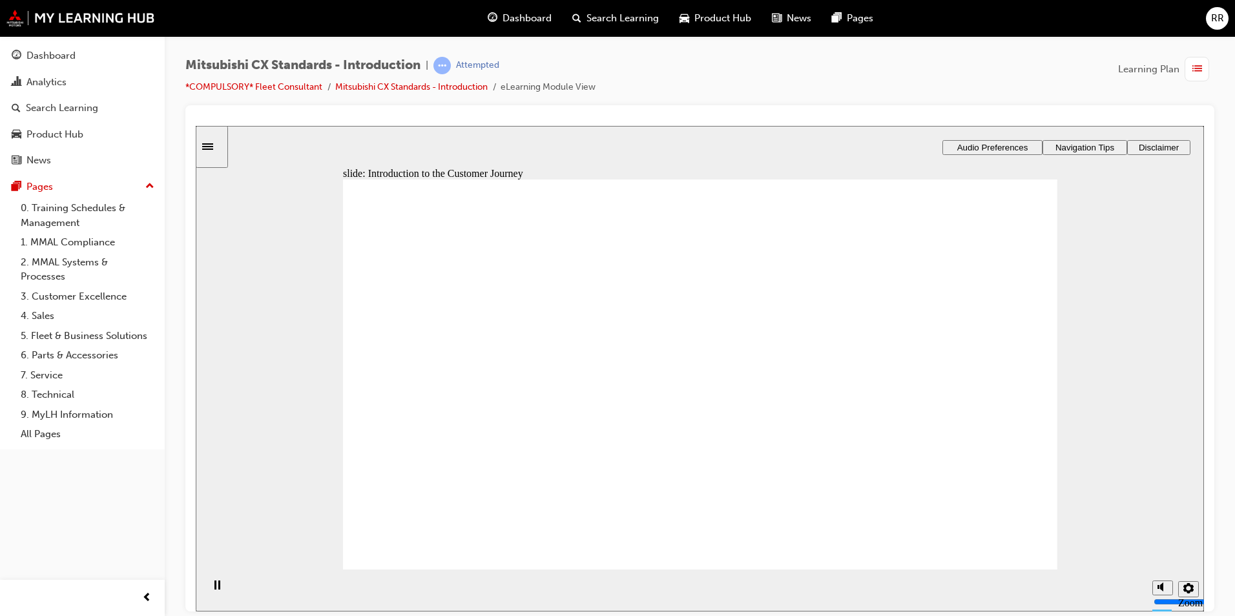
click at [196, 125] on image at bounding box center [196, 125] width 0 height 0
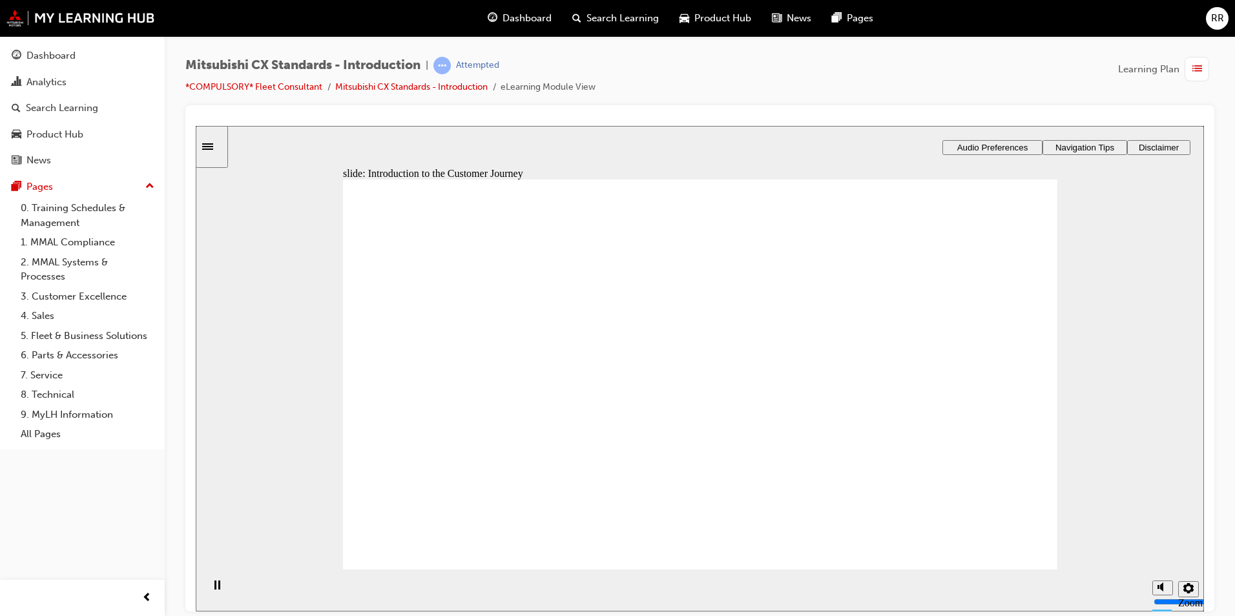
click at [196, 125] on image at bounding box center [196, 125] width 0 height 0
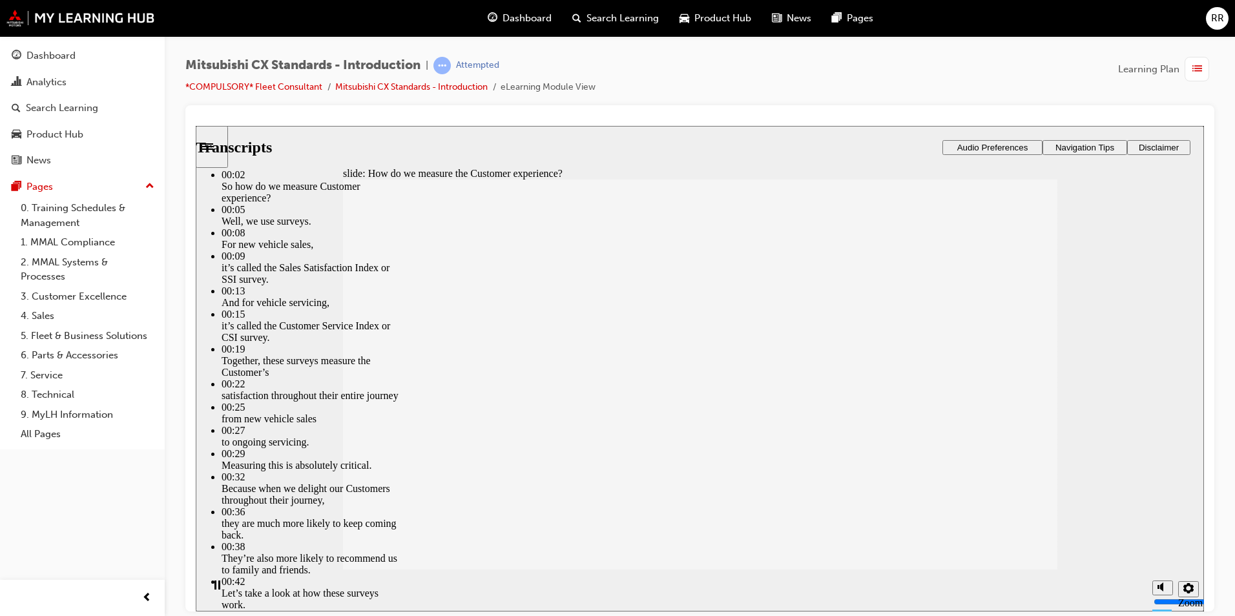
type input "187"
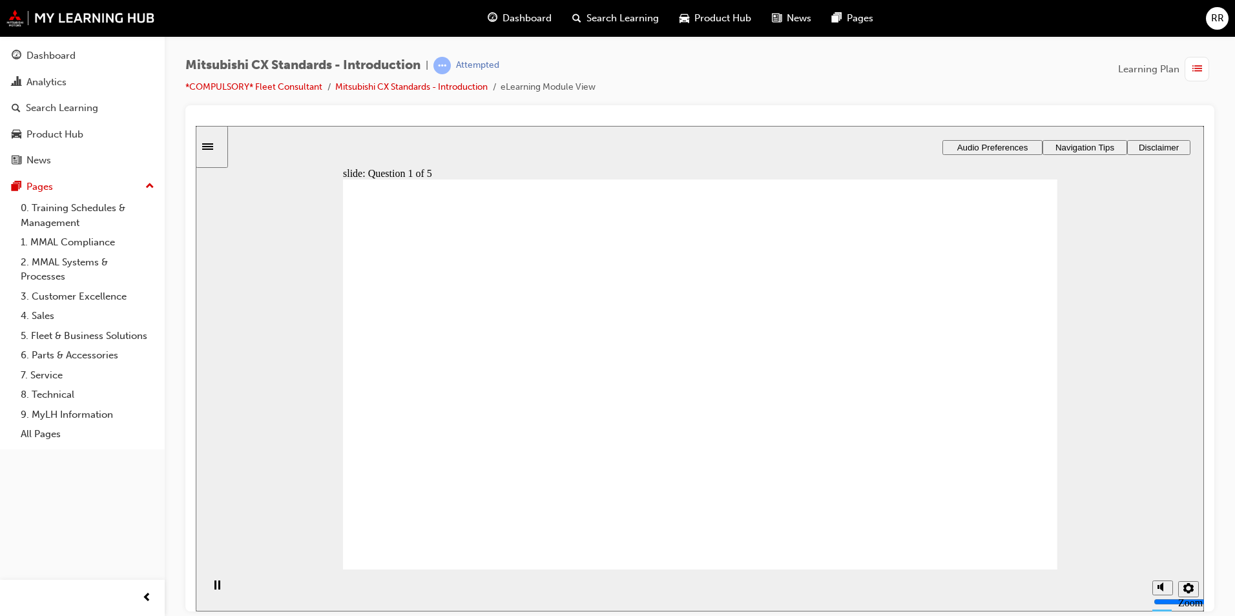
radio input "true"
